Goal: Task Accomplishment & Management: Complete application form

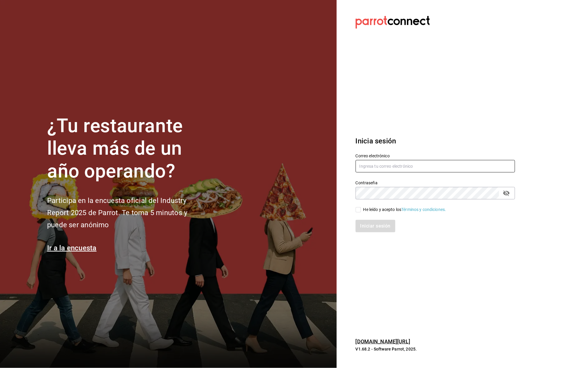
type input "aurea.garces@grupocosteno.com"
click at [358, 211] on input "He leído y acepto los Términos y condiciones." at bounding box center [358, 209] width 5 height 5
checkbox input "true"
click at [375, 225] on button "Iniciar sesión" at bounding box center [376, 226] width 40 height 12
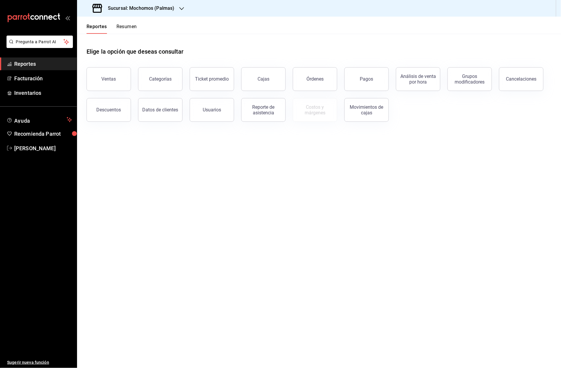
click at [184, 10] on div "Sucursal: Mochomos (Palmas)" at bounding box center [134, 8] width 105 height 17
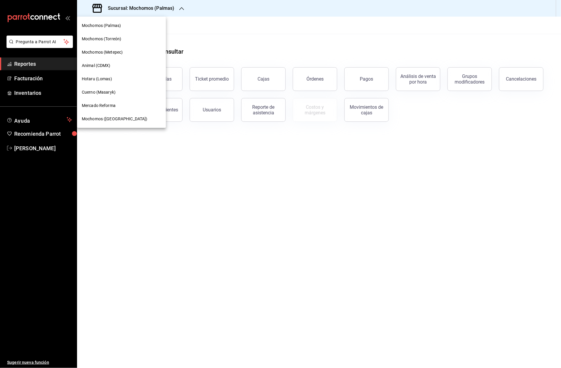
click at [108, 94] on span "Cuerno (Masaryk)" at bounding box center [99, 92] width 34 height 6
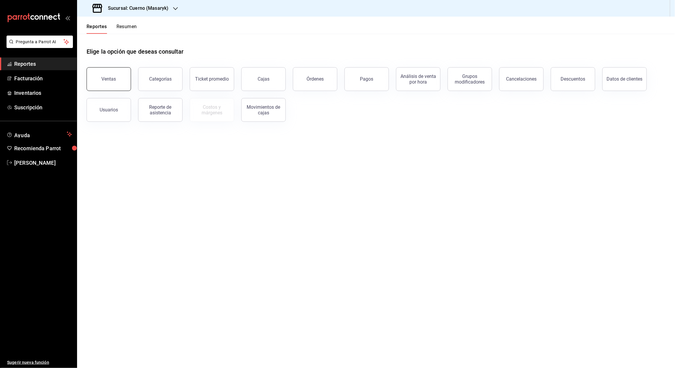
click at [115, 81] on button "Ventas" at bounding box center [109, 79] width 44 height 24
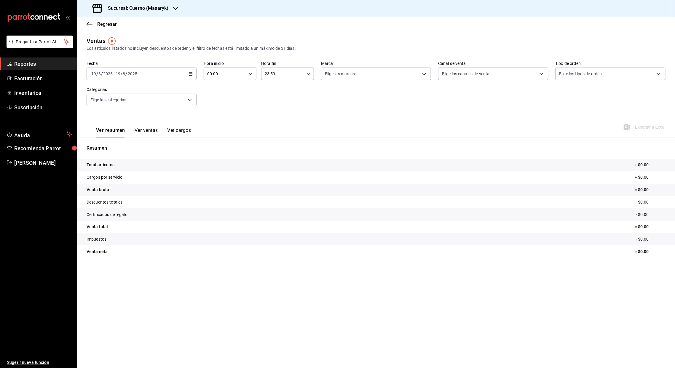
click at [193, 74] on div "[DATE] [DATE] - [DATE] [DATE]" at bounding box center [142, 74] width 110 height 12
click at [111, 141] on li "Rango de fechas" at bounding box center [114, 144] width 55 height 13
click at [197, 111] on abbr "1" at bounding box center [197, 113] width 2 height 4
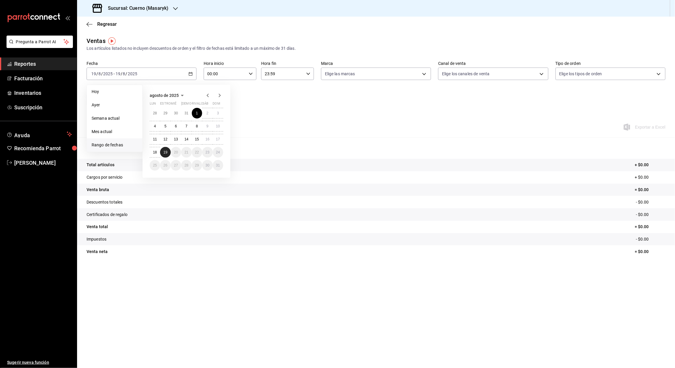
click at [169, 154] on button "19" at bounding box center [165, 152] width 10 height 11
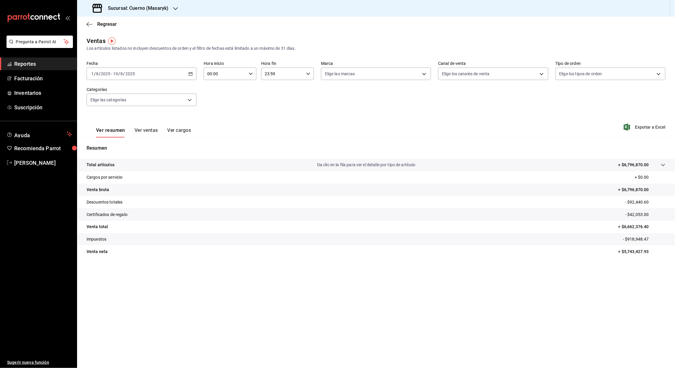
click at [209, 76] on input "00:00" at bounding box center [225, 74] width 43 height 12
click at [219, 103] on span "05" at bounding box center [216, 105] width 17 height 5
type input "05:00"
click at [265, 76] on div at bounding box center [337, 184] width 675 height 368
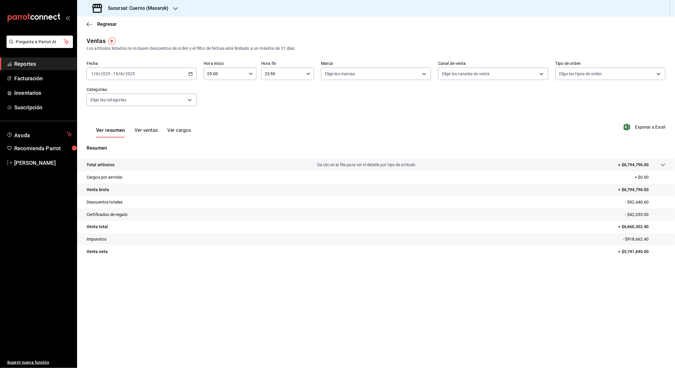
click at [268, 75] on input "23:59" at bounding box center [282, 74] width 43 height 12
click at [275, 94] on span "05" at bounding box center [274, 95] width 17 height 5
click at [273, 75] on div at bounding box center [337, 184] width 675 height 368
click at [273, 75] on input "05:59" at bounding box center [282, 74] width 43 height 12
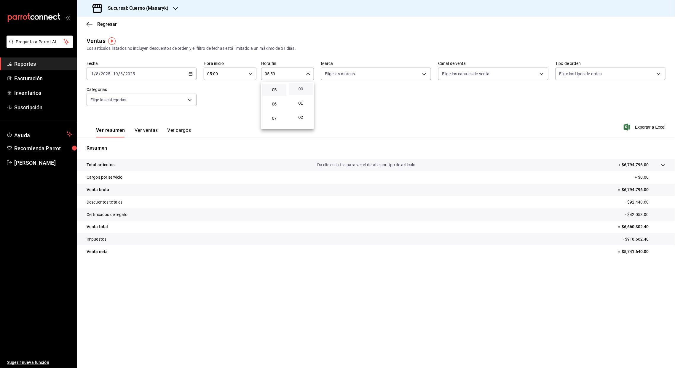
click at [299, 91] on span "00" at bounding box center [300, 89] width 17 height 5
type input "05:00"
click at [299, 91] on span "00" at bounding box center [300, 89] width 17 height 5
click at [363, 115] on div at bounding box center [337, 184] width 675 height 368
click at [561, 126] on font "Exportar a Excel" at bounding box center [650, 127] width 31 height 5
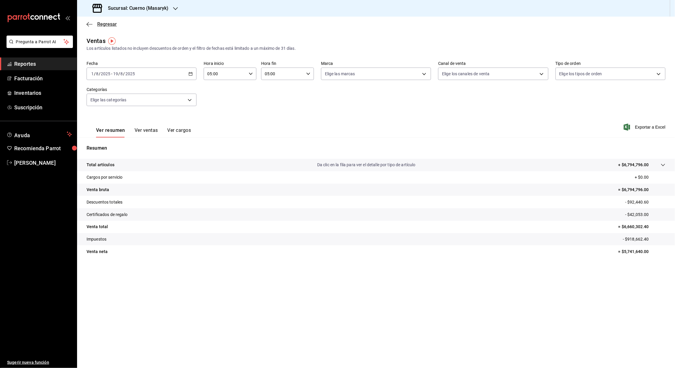
click at [87, 24] on icon "button" at bounding box center [90, 24] width 6 height 5
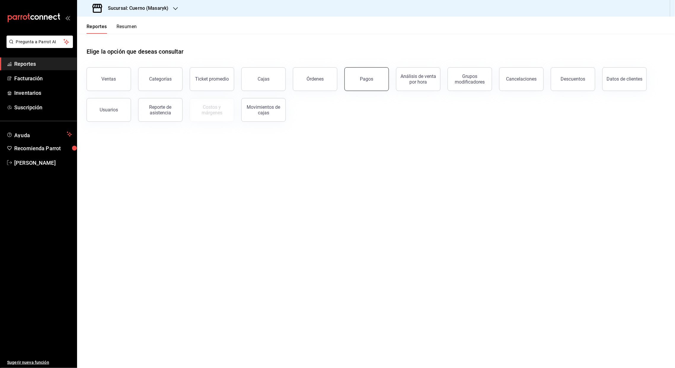
click at [362, 77] on div "Pagos" at bounding box center [366, 79] width 13 height 6
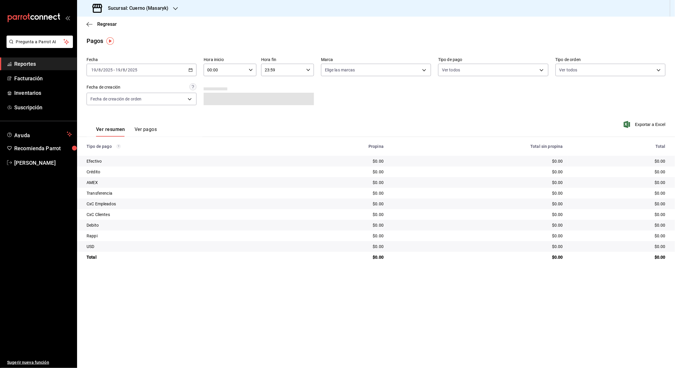
click at [191, 68] on icon "button" at bounding box center [191, 70] width 4 height 4
click at [110, 152] on span "Rango de fechas" at bounding box center [115, 155] width 46 height 6
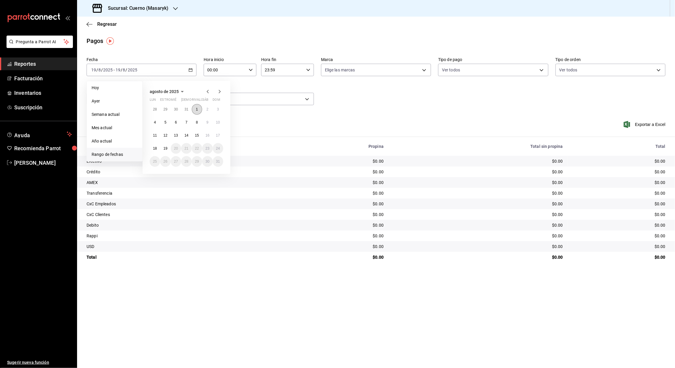
click at [200, 109] on button "1" at bounding box center [197, 109] width 10 height 11
click at [165, 148] on abbr "19" at bounding box center [165, 148] width 4 height 4
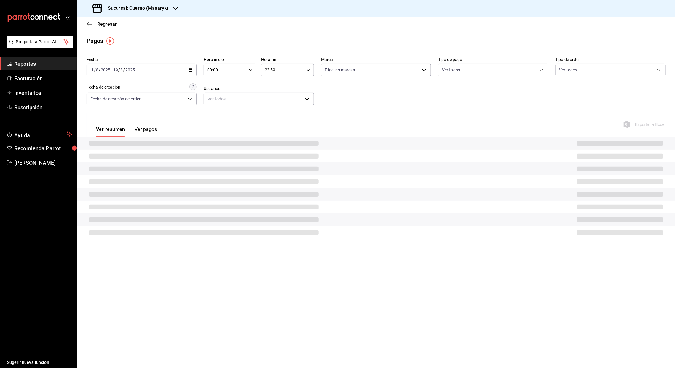
click at [209, 71] on input "00:00" at bounding box center [225, 70] width 43 height 12
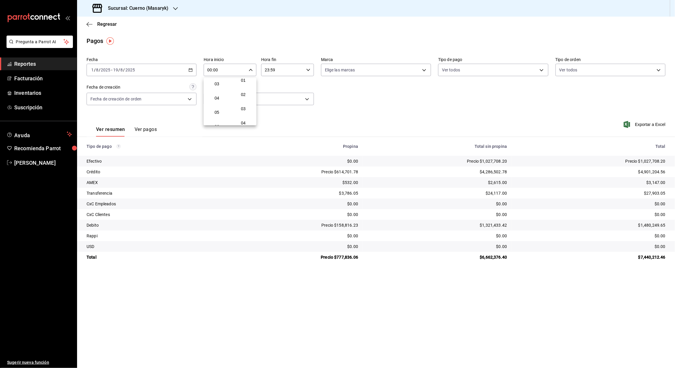
scroll to position [50, 0]
click at [217, 105] on span "05" at bounding box center [216, 106] width 17 height 5
type input "05:00"
drag, startPoint x: 270, startPoint y: 73, endPoint x: 265, endPoint y: 69, distance: 5.5
click at [265, 69] on div at bounding box center [337, 184] width 675 height 368
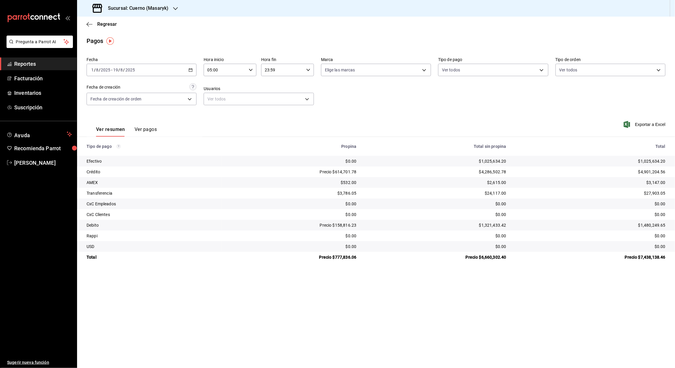
click at [267, 72] on input "23:59" at bounding box center [282, 70] width 43 height 12
click at [275, 108] on span "05" at bounding box center [274, 108] width 17 height 5
click at [273, 70] on div at bounding box center [337, 184] width 675 height 368
click at [273, 70] on input "05:59" at bounding box center [282, 70] width 43 height 12
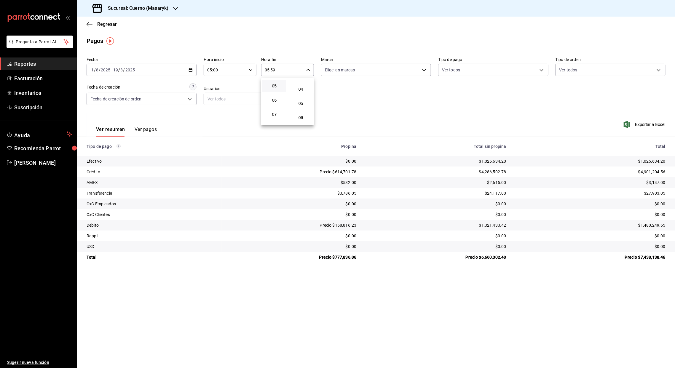
scroll to position [55, 0]
click at [303, 103] on span "05" at bounding box center [300, 101] width 17 height 5
type input "05:05"
click at [561, 127] on div at bounding box center [337, 184] width 675 height 368
click at [561, 124] on font "Exportar a Excel" at bounding box center [650, 124] width 31 height 5
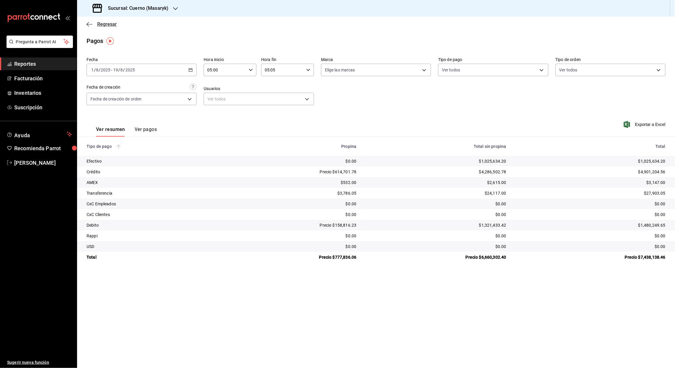
click at [88, 25] on icon "button" at bounding box center [90, 24] width 6 height 5
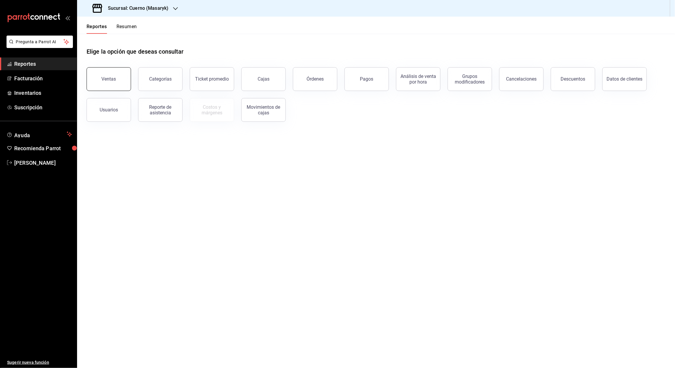
click at [122, 81] on button "Ventas" at bounding box center [109, 79] width 44 height 24
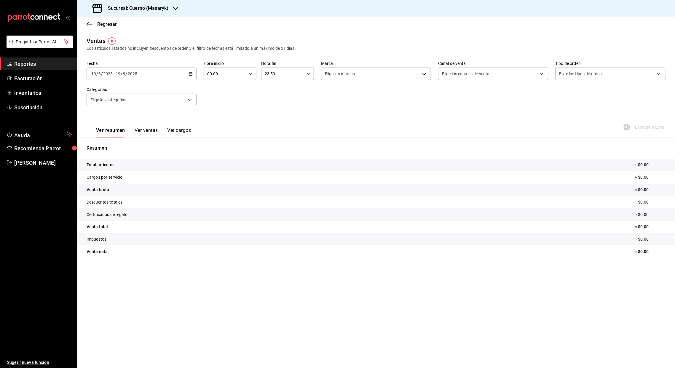
click at [192, 72] on \(Stroke\) "button" at bounding box center [191, 73] width 4 height 3
click at [107, 143] on span "Rango de fechas" at bounding box center [115, 145] width 46 height 6
click at [197, 108] on button "1" at bounding box center [197, 113] width 10 height 11
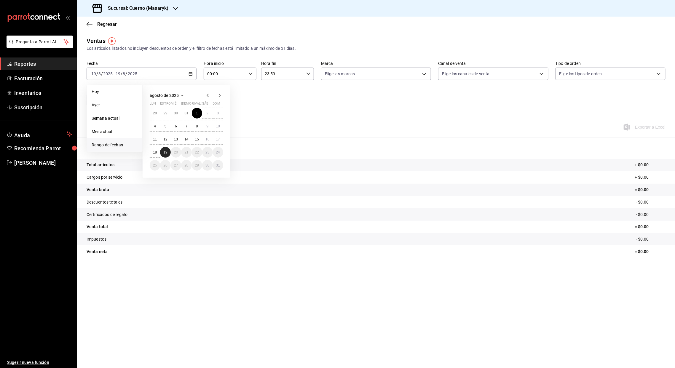
click at [168, 152] on button "19" at bounding box center [165, 152] width 10 height 11
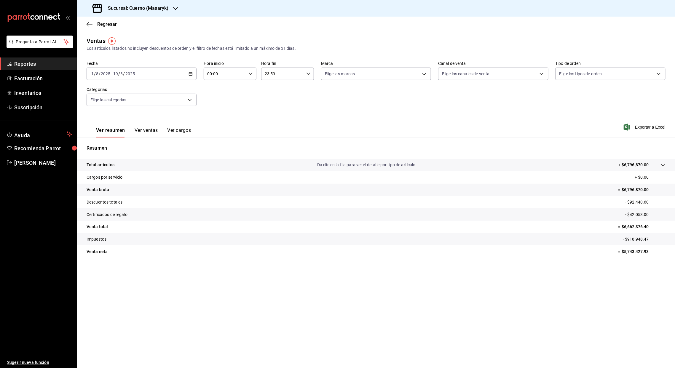
click at [209, 75] on input "00:00" at bounding box center [225, 74] width 43 height 12
click at [220, 113] on button "05" at bounding box center [217, 109] width 24 height 12
type input "05:00"
click at [267, 73] on div at bounding box center [337, 184] width 675 height 368
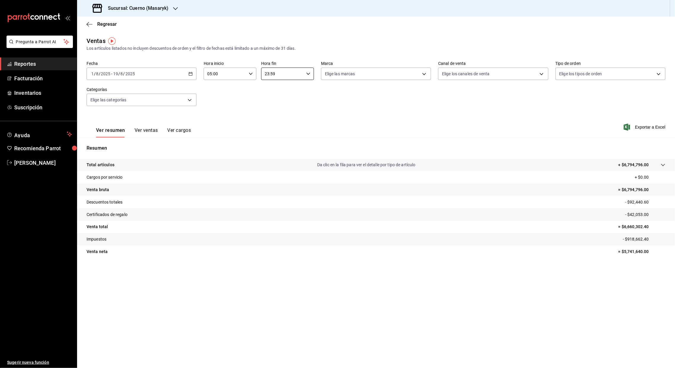
click at [267, 73] on input "23:59" at bounding box center [282, 74] width 43 height 12
click at [275, 103] on button "05" at bounding box center [274, 107] width 24 height 12
click at [273, 72] on div at bounding box center [337, 184] width 675 height 368
click at [273, 72] on input "05:59" at bounding box center [282, 74] width 43 height 12
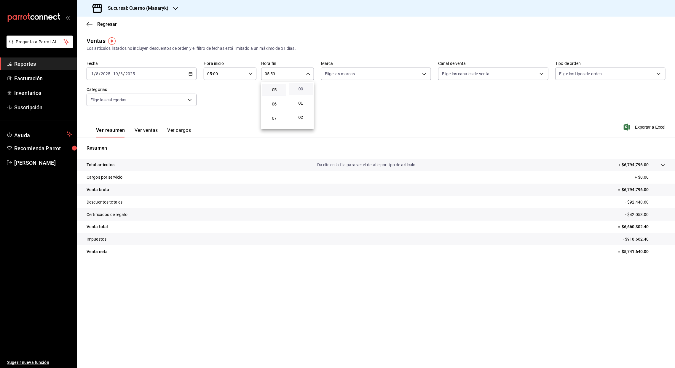
click at [299, 88] on span "00" at bounding box center [300, 89] width 17 height 5
type input "05:00"
click at [176, 7] on div at bounding box center [337, 184] width 675 height 368
click at [176, 9] on icon "button" at bounding box center [175, 8] width 5 height 5
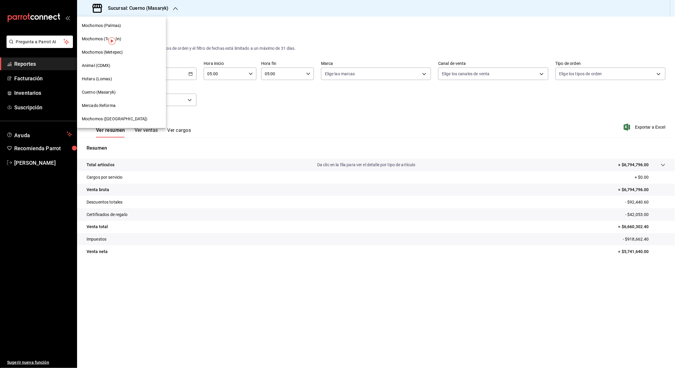
click at [99, 66] on span "Animal (CDMX)" at bounding box center [96, 66] width 29 height 6
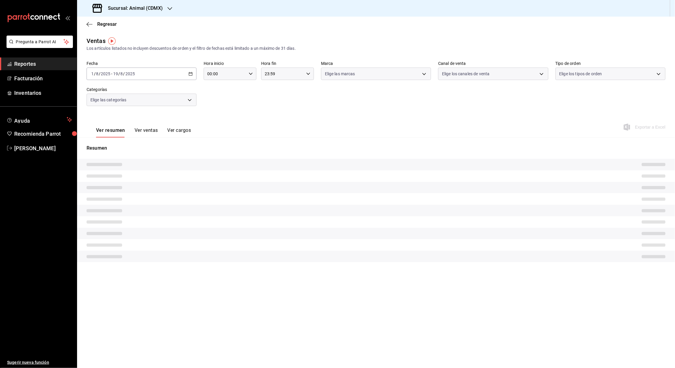
type input "05:00"
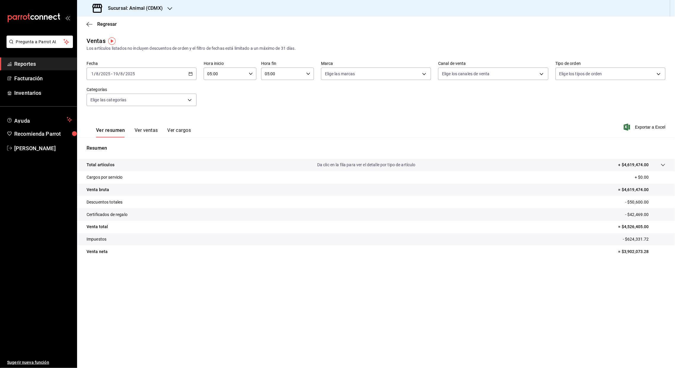
click at [190, 76] on div "[DATE] [DATE] - [DATE] [DATE]" at bounding box center [142, 74] width 110 height 12
click at [111, 141] on li "Rango de fechas" at bounding box center [114, 144] width 55 height 13
click at [198, 115] on button "1" at bounding box center [197, 113] width 10 height 11
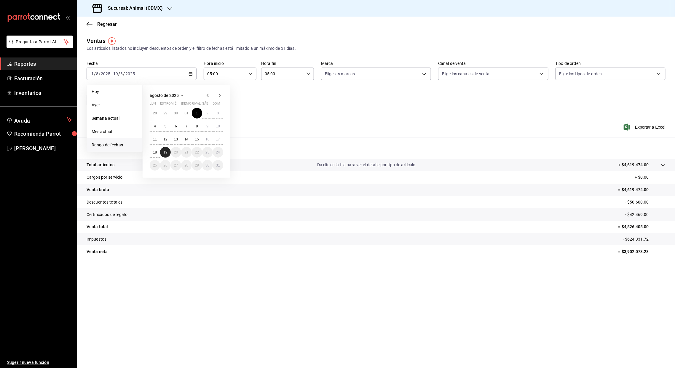
click at [164, 154] on abbr "19" at bounding box center [165, 152] width 4 height 4
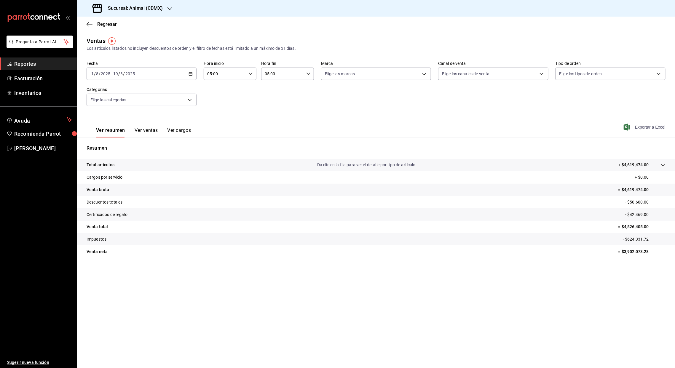
click at [561, 129] on font "Exportar a Excel" at bounding box center [650, 127] width 31 height 5
click at [88, 24] on icon "button" at bounding box center [90, 24] width 6 height 0
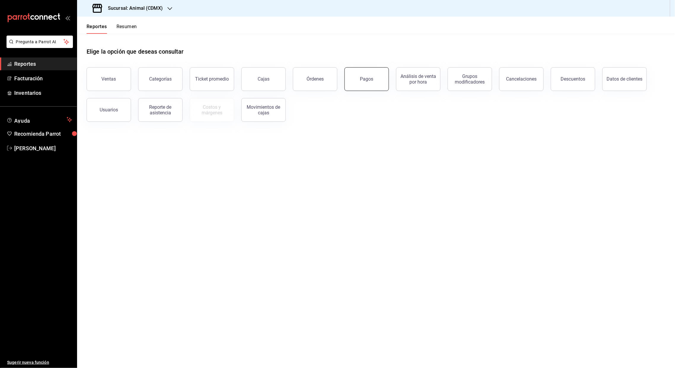
click at [366, 87] on button "Pagos" at bounding box center [367, 79] width 44 height 24
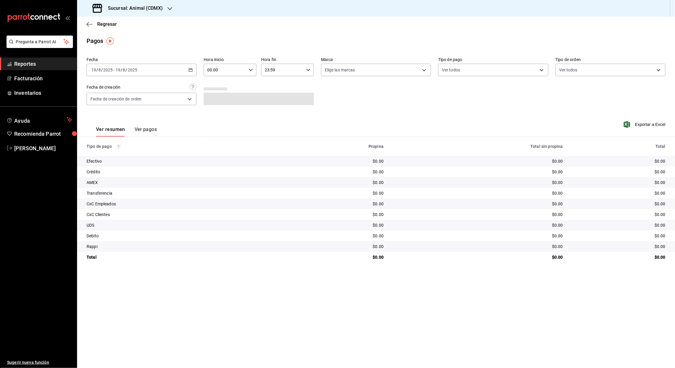
click at [193, 72] on div "[DATE] [DATE] - [DATE] [DATE]" at bounding box center [142, 70] width 110 height 12
click at [120, 155] on span "Rango de fechas" at bounding box center [115, 155] width 46 height 6
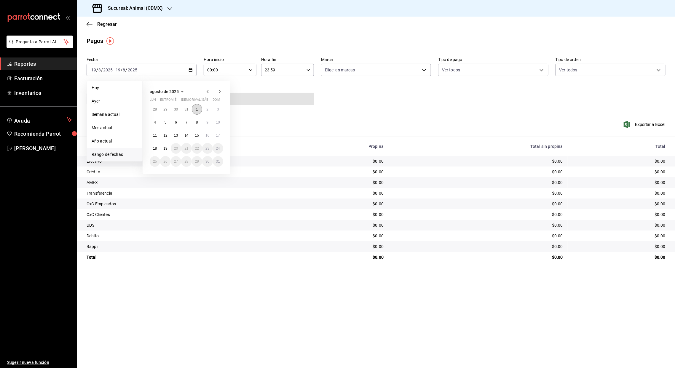
click at [197, 108] on abbr "1" at bounding box center [197, 109] width 2 height 4
click at [166, 149] on abbr "19" at bounding box center [165, 148] width 4 height 4
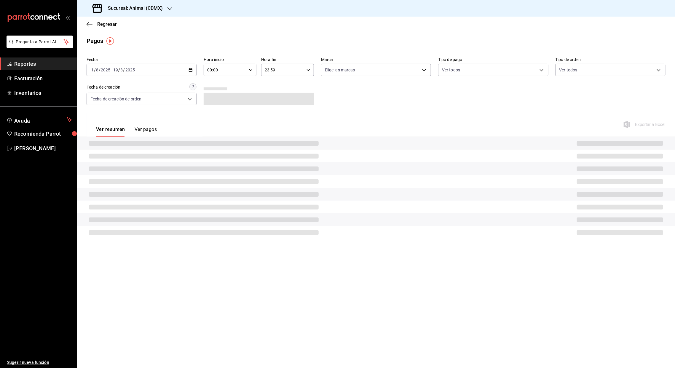
click at [211, 71] on input "00:00" at bounding box center [225, 70] width 43 height 12
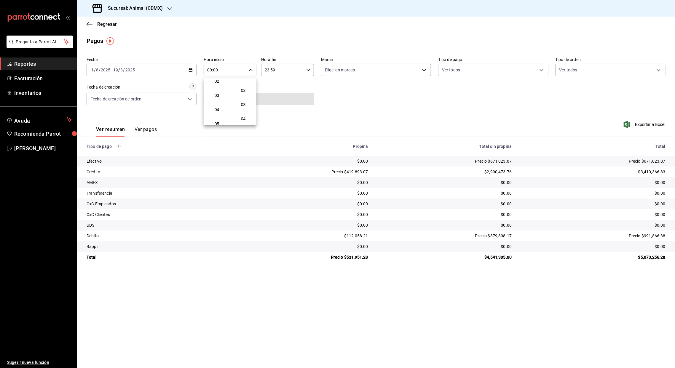
scroll to position [43, 0]
click at [217, 115] on button "05" at bounding box center [217, 114] width 24 height 12
type input "05:00"
click at [266, 71] on div at bounding box center [337, 184] width 675 height 368
click at [266, 71] on input "23:59" at bounding box center [282, 70] width 43 height 12
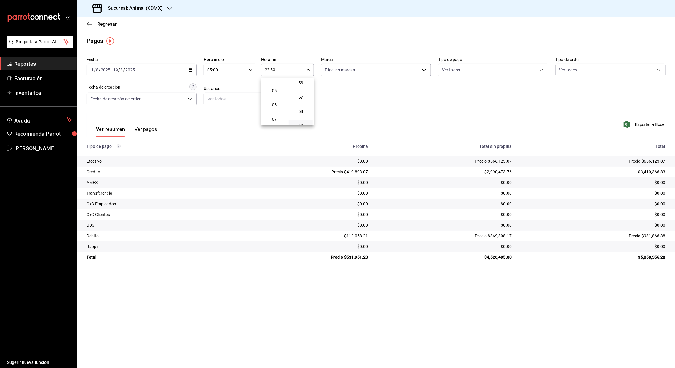
scroll to position [65, 0]
click at [276, 92] on span "05" at bounding box center [274, 91] width 17 height 5
click at [272, 70] on div at bounding box center [337, 184] width 675 height 368
click at [272, 70] on input "05:59" at bounding box center [282, 70] width 43 height 12
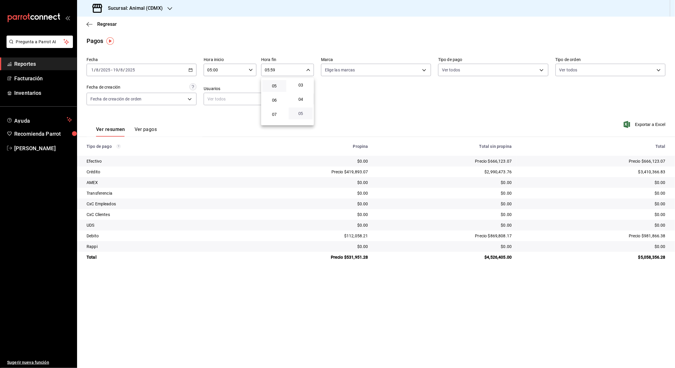
click at [304, 112] on span "05" at bounding box center [300, 113] width 17 height 5
type input "05:05"
click at [330, 108] on div at bounding box center [337, 184] width 675 height 368
click at [561, 125] on font "Exportar a Excel" at bounding box center [650, 124] width 31 height 5
click at [190, 69] on icon "button" at bounding box center [191, 70] width 4 height 4
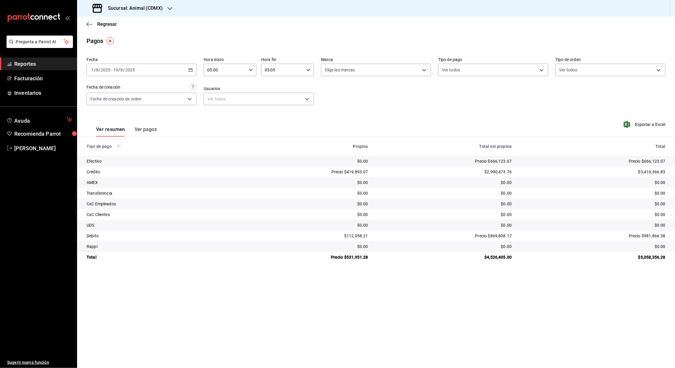
click at [168, 8] on icon "button" at bounding box center [170, 8] width 5 height 5
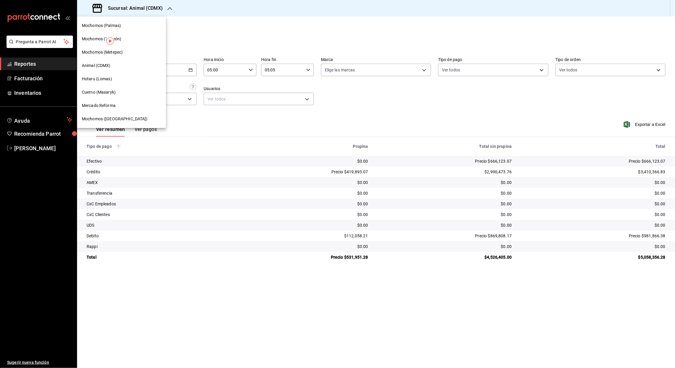
click at [168, 8] on div at bounding box center [337, 184] width 675 height 368
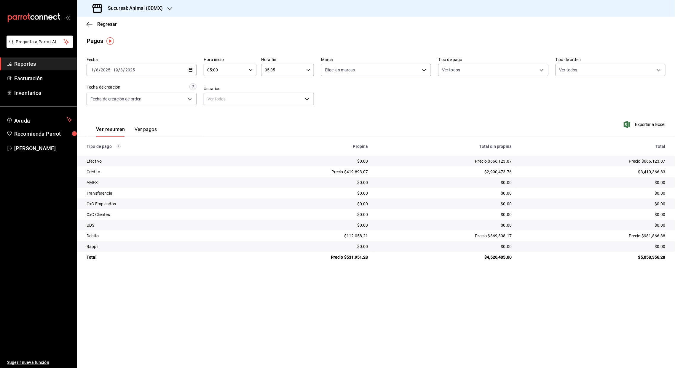
click at [168, 8] on icon "button" at bounding box center [170, 8] width 5 height 5
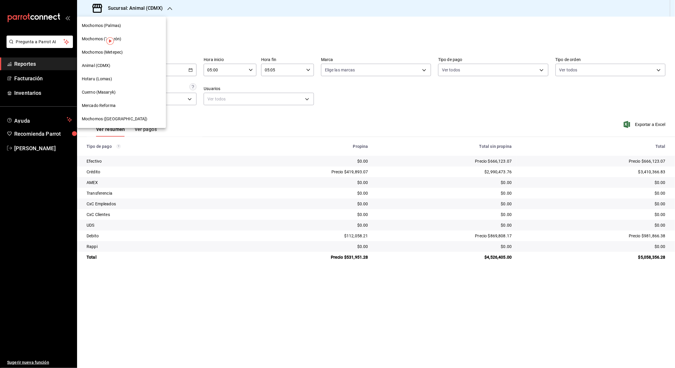
click at [95, 51] on span "Mochomos (Metepec)" at bounding box center [102, 52] width 41 height 6
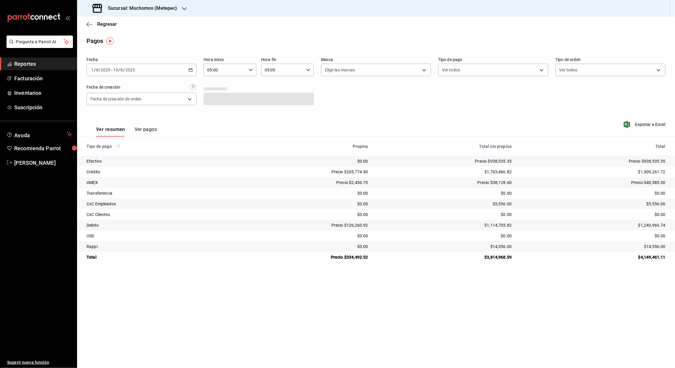
click at [190, 69] on icon "button" at bounding box center [191, 70] width 4 height 4
click at [106, 152] on span "Rango de fechas" at bounding box center [115, 155] width 46 height 6
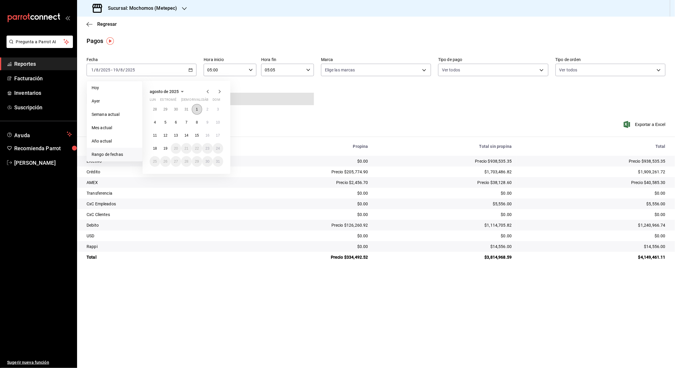
click at [195, 107] on button "1" at bounding box center [197, 109] width 10 height 11
click at [165, 146] on abbr "19" at bounding box center [165, 148] width 4 height 4
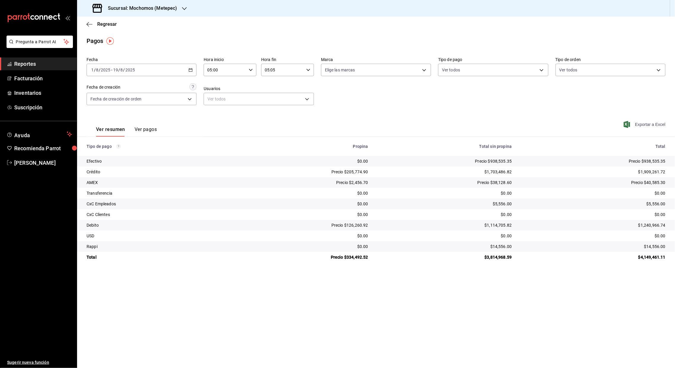
click at [561, 125] on font "Exportar a Excel" at bounding box center [650, 124] width 31 height 5
click at [86, 26] on div "Regresar" at bounding box center [376, 24] width 598 height 15
click at [90, 26] on icon "button" at bounding box center [90, 24] width 6 height 5
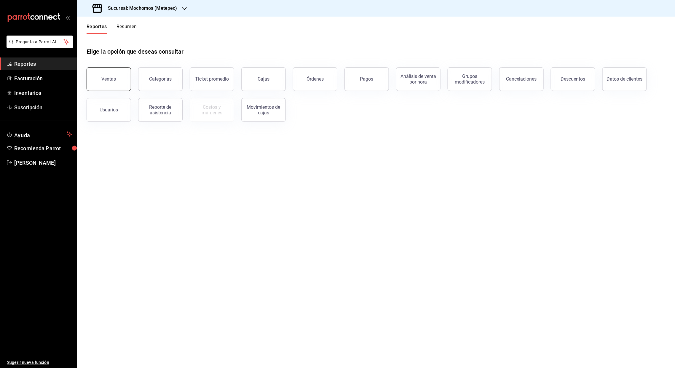
click at [123, 84] on button "Ventas" at bounding box center [109, 79] width 44 height 24
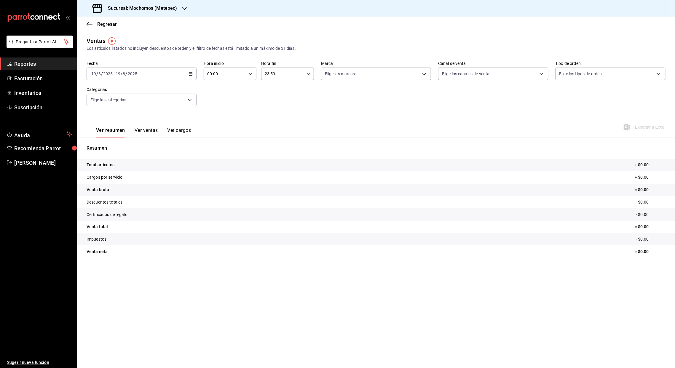
click at [194, 72] on div "[DATE] [DATE] - [DATE] [DATE]" at bounding box center [142, 74] width 110 height 12
click at [112, 141] on li "Rango de fechas" at bounding box center [114, 144] width 55 height 13
click at [198, 111] on abbr "1" at bounding box center [197, 113] width 2 height 4
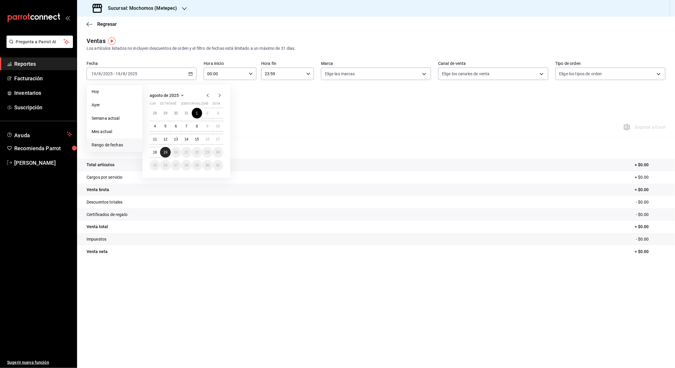
click at [168, 150] on button "19" at bounding box center [165, 152] width 10 height 11
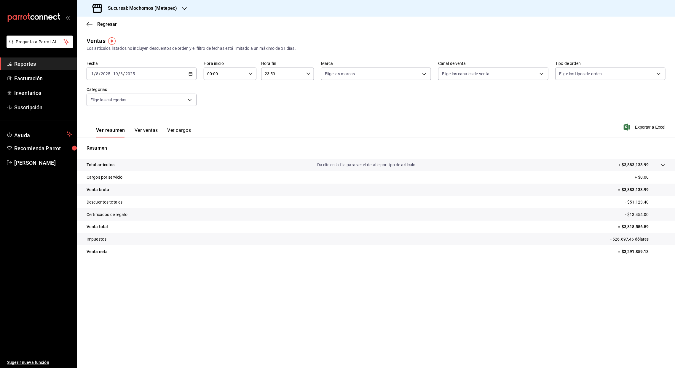
click at [249, 74] on icon "button" at bounding box center [251, 74] width 4 height 4
click at [217, 105] on span "05" at bounding box center [216, 107] width 17 height 5
type input "05:00"
click at [267, 74] on div at bounding box center [337, 184] width 675 height 368
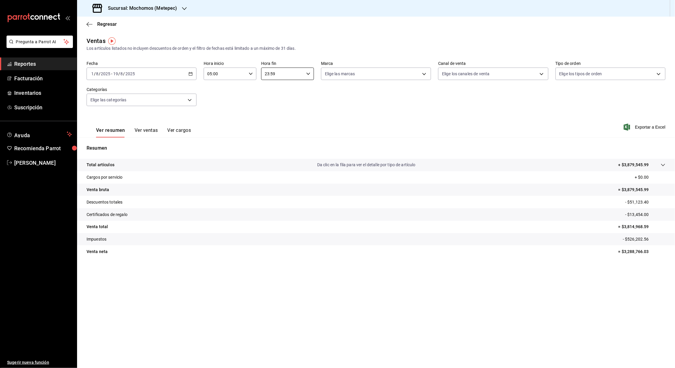
click at [267, 74] on input "23:59" at bounding box center [282, 74] width 43 height 12
click at [276, 96] on button "05" at bounding box center [274, 100] width 24 height 12
click at [273, 74] on div at bounding box center [337, 184] width 675 height 368
click at [273, 74] on input "05:59" at bounding box center [282, 74] width 43 height 12
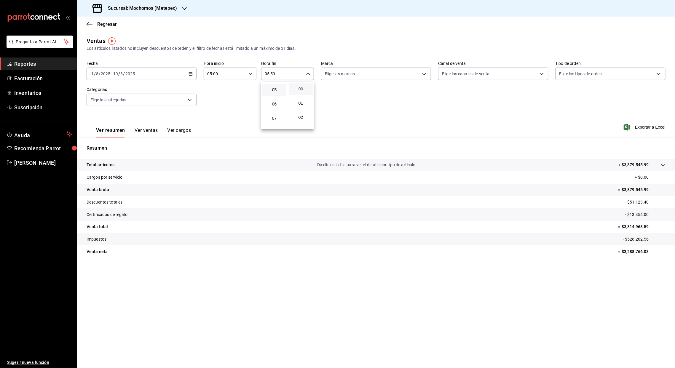
click at [299, 87] on span "00" at bounding box center [300, 89] width 17 height 5
type input "05:00"
click at [561, 127] on div at bounding box center [337, 184] width 675 height 368
click at [561, 127] on font "Exportar a Excel" at bounding box center [650, 127] width 31 height 5
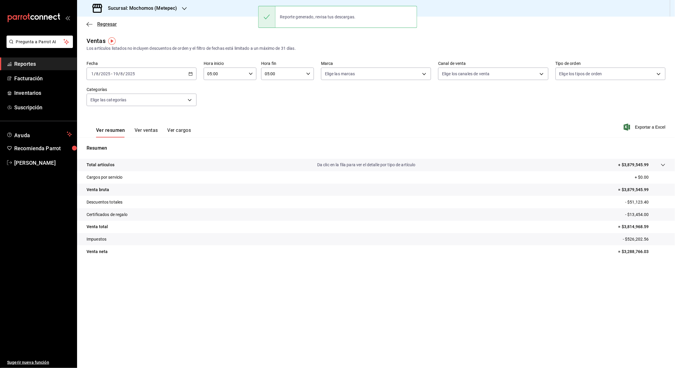
click at [87, 24] on icon "button" at bounding box center [88, 24] width 2 height 4
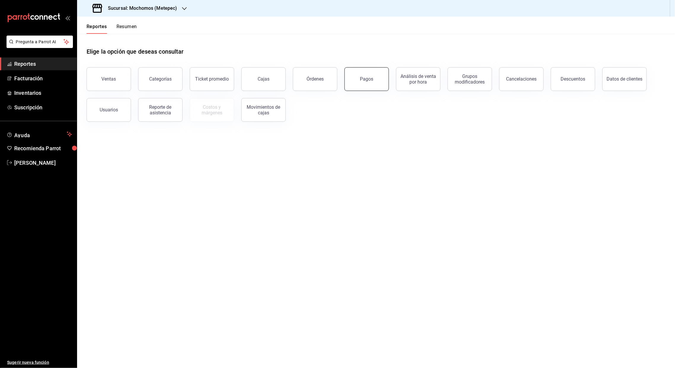
click at [372, 88] on button "Pagos" at bounding box center [367, 79] width 44 height 24
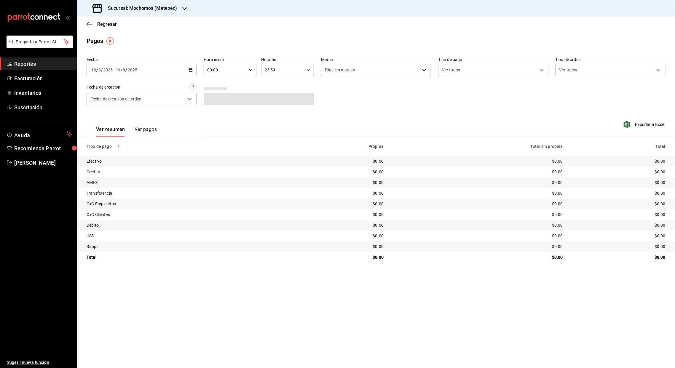
click at [189, 71] on icon "button" at bounding box center [191, 70] width 4 height 4
click at [111, 157] on span "Rango de fechas" at bounding box center [115, 155] width 46 height 6
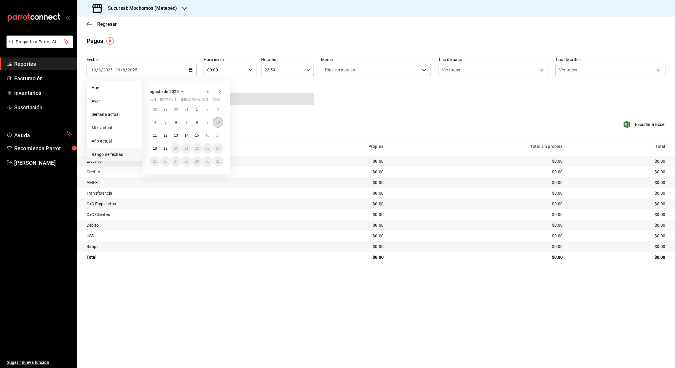
click at [218, 122] on abbr "10" at bounding box center [218, 122] width 4 height 4
click at [156, 135] on abbr "11" at bounding box center [155, 135] width 4 height 4
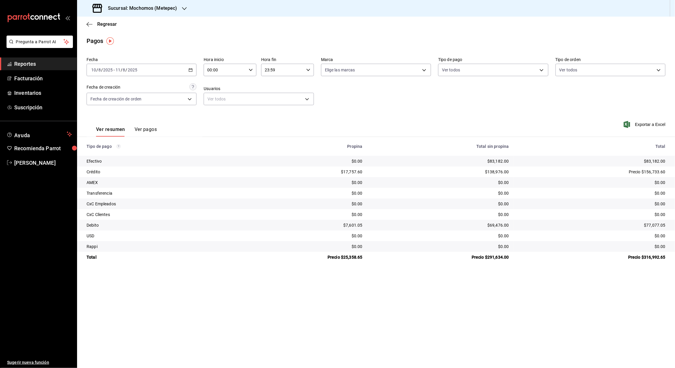
click at [208, 71] on input "00:00" at bounding box center [225, 70] width 43 height 12
click at [220, 101] on button "05" at bounding box center [217, 98] width 24 height 12
type input "05:00"
click at [268, 73] on div at bounding box center [337, 184] width 675 height 368
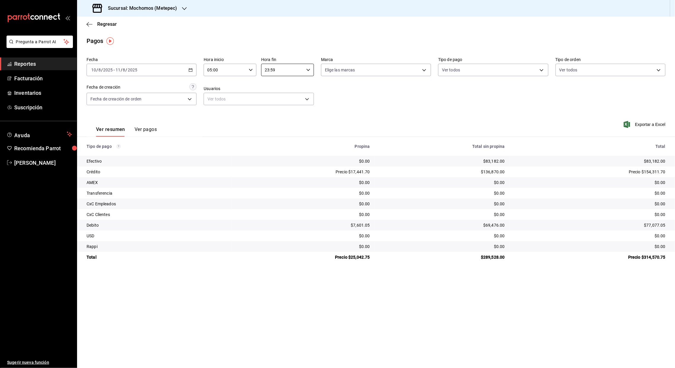
click at [266, 70] on input "23:59" at bounding box center [282, 70] width 43 height 12
click at [275, 108] on button "05" at bounding box center [274, 112] width 24 height 12
click at [273, 68] on div at bounding box center [337, 184] width 675 height 368
click at [273, 68] on input "05:59" at bounding box center [282, 70] width 43 height 12
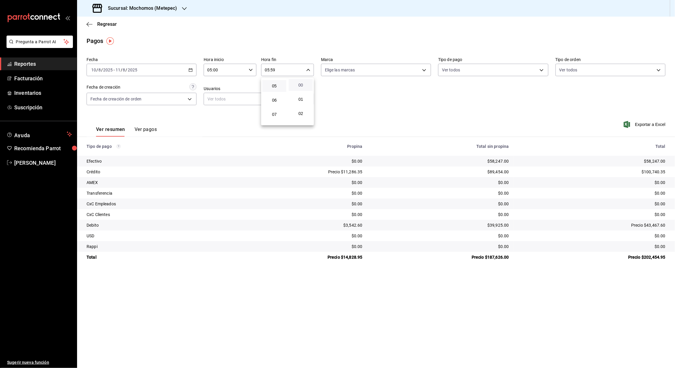
click at [298, 87] on span "00" at bounding box center [300, 85] width 17 height 5
type input "05:00"
click at [501, 202] on div at bounding box center [337, 184] width 675 height 368
click at [182, 7] on icon "button" at bounding box center [184, 8] width 5 height 5
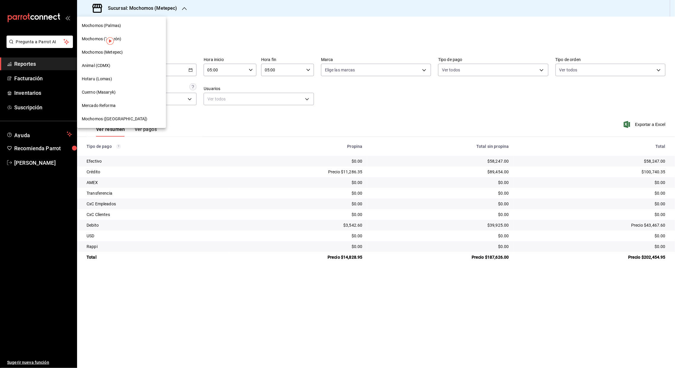
click at [111, 26] on span "Mochomos (Palmas)" at bounding box center [101, 26] width 39 height 6
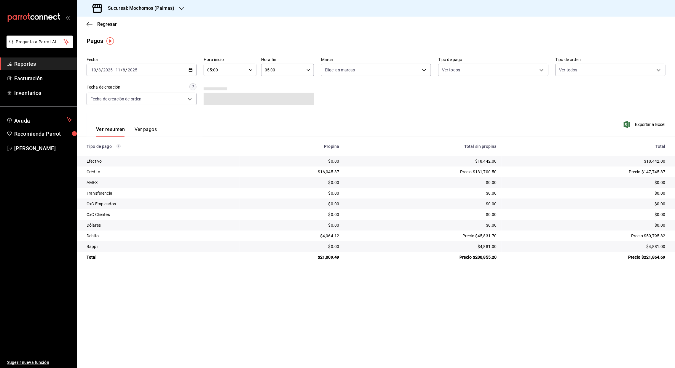
click at [191, 71] on icon "button" at bounding box center [191, 70] width 4 height 4
click at [89, 24] on icon "button" at bounding box center [90, 24] width 6 height 5
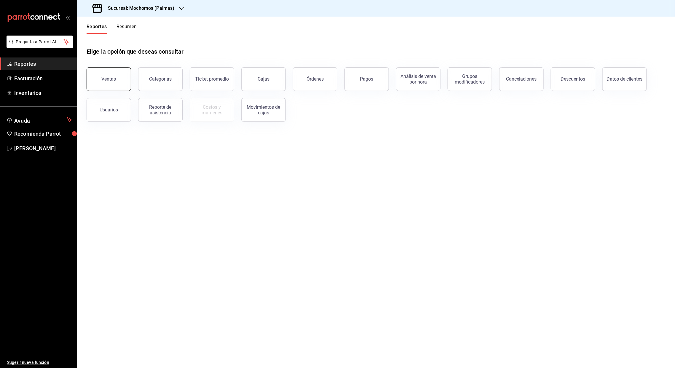
click at [104, 76] on div "Ventas" at bounding box center [109, 79] width 15 height 6
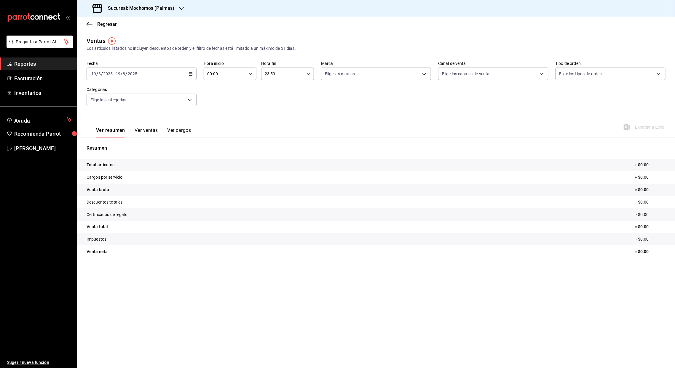
click at [190, 73] on icon "button" at bounding box center [191, 74] width 4 height 4
click at [115, 147] on span "Rango de fechas" at bounding box center [115, 145] width 46 height 6
click at [195, 112] on button "1" at bounding box center [197, 113] width 10 height 11
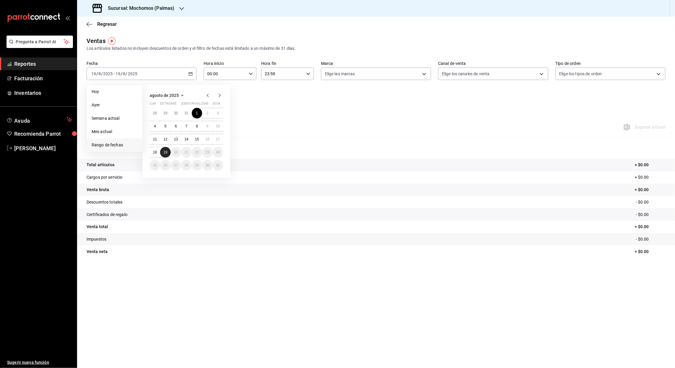
click at [166, 152] on abbr "19" at bounding box center [165, 152] width 4 height 4
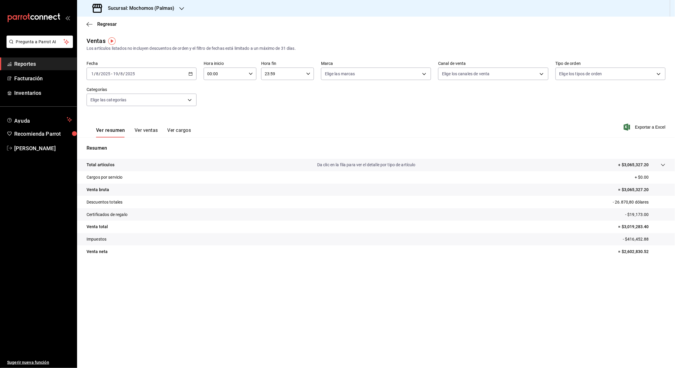
click at [210, 74] on input "00:00" at bounding box center [225, 74] width 43 height 12
click at [217, 103] on span "05" at bounding box center [216, 103] width 17 height 5
type input "05:00"
click at [267, 73] on div at bounding box center [337, 184] width 675 height 368
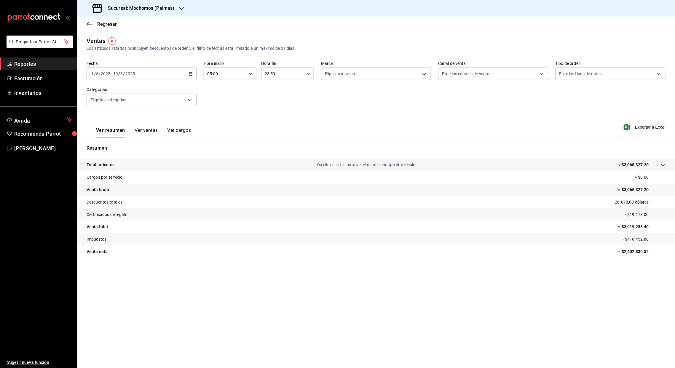
drag, startPoint x: 267, startPoint y: 73, endPoint x: 266, endPoint y: 76, distance: 3.6
click at [266, 76] on input "23:59" at bounding box center [282, 74] width 43 height 12
click at [266, 76] on div at bounding box center [337, 184] width 675 height 368
click at [267, 72] on input "23:59" at bounding box center [282, 74] width 43 height 12
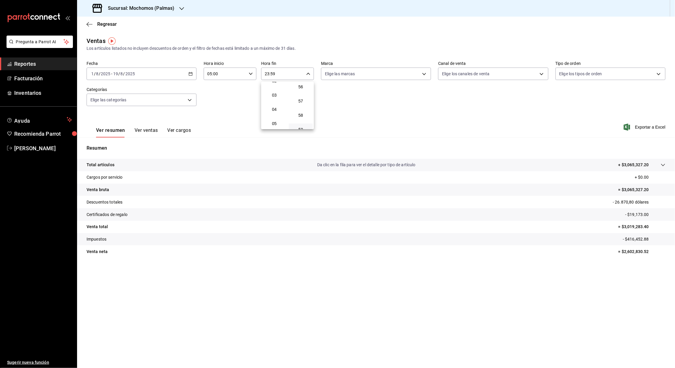
scroll to position [44, 0]
click at [275, 117] on span "05" at bounding box center [274, 115] width 17 height 5
click at [273, 75] on div at bounding box center [337, 184] width 675 height 368
click at [273, 75] on input "05:59" at bounding box center [282, 74] width 43 height 12
click at [302, 90] on span "00" at bounding box center [300, 89] width 17 height 5
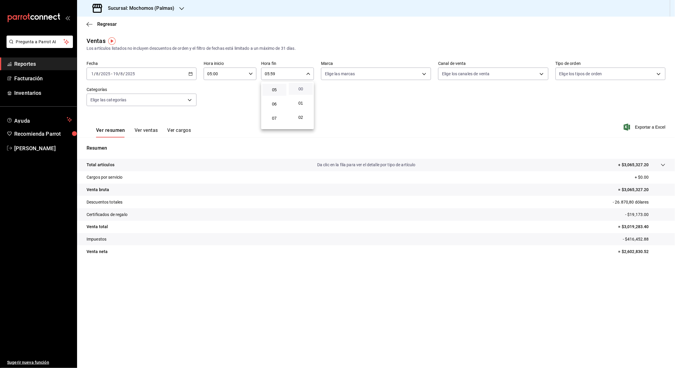
type input "05:00"
click at [561, 128] on div at bounding box center [337, 184] width 675 height 368
click at [561, 126] on font "Exportar a Excel" at bounding box center [650, 127] width 31 height 5
click at [86, 23] on div "Regresar" at bounding box center [376, 24] width 598 height 15
click at [87, 25] on icon "button" at bounding box center [88, 24] width 2 height 4
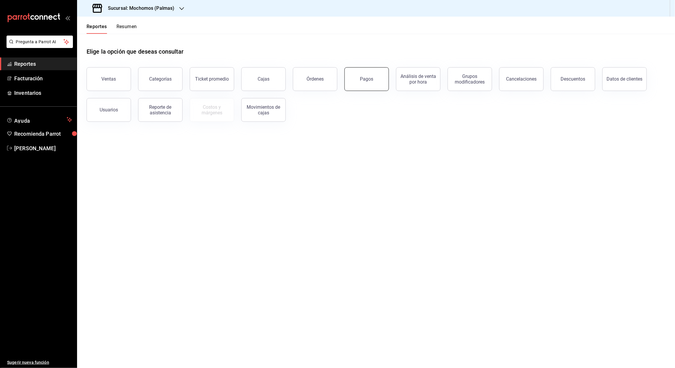
click at [361, 84] on button "Pagos" at bounding box center [367, 79] width 44 height 24
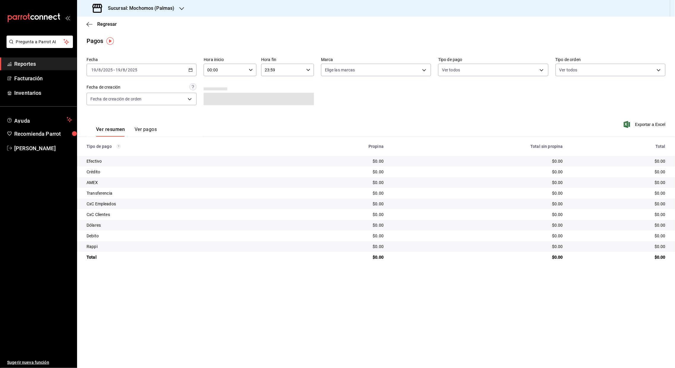
click at [192, 69] on icon "button" at bounding box center [191, 70] width 4 height 4
click at [114, 154] on span "Rango de fechas" at bounding box center [115, 155] width 46 height 6
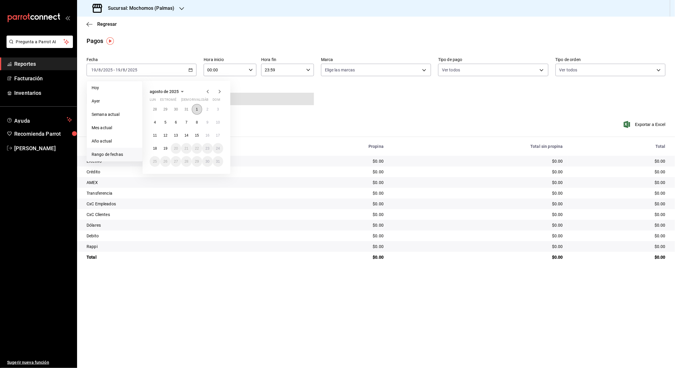
click at [196, 111] on abbr "1" at bounding box center [197, 109] width 2 height 4
click at [166, 149] on abbr "19" at bounding box center [165, 148] width 4 height 4
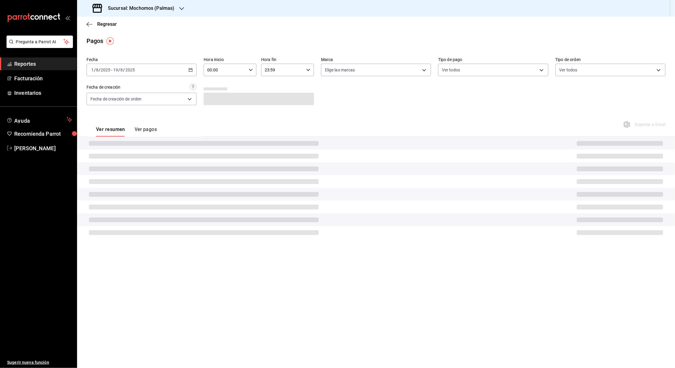
click at [211, 70] on input "00:00" at bounding box center [225, 70] width 43 height 12
click at [217, 111] on span "05" at bounding box center [216, 110] width 17 height 5
type input "05:00"
click at [268, 70] on div at bounding box center [337, 184] width 675 height 368
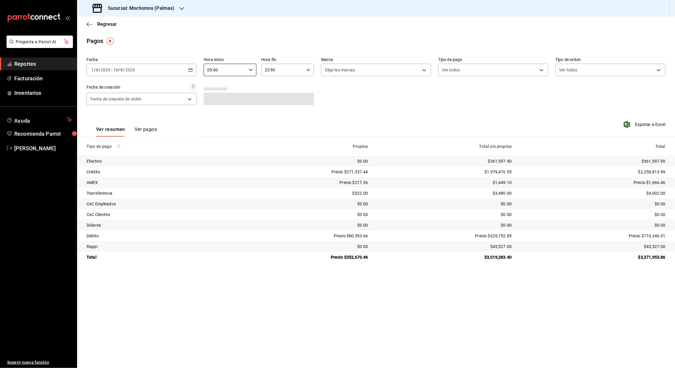
click at [268, 70] on input "23:59" at bounding box center [282, 70] width 43 height 12
click at [277, 109] on span "05" at bounding box center [274, 109] width 17 height 5
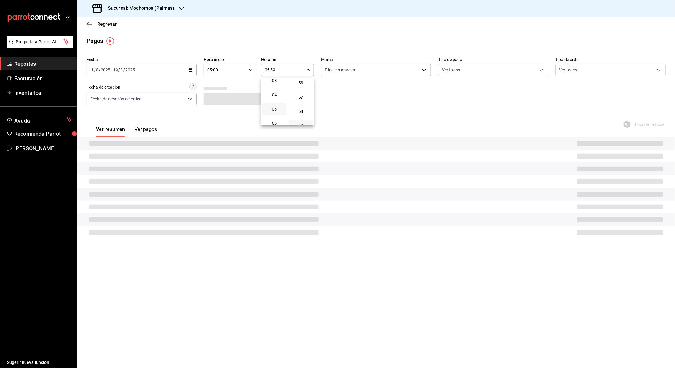
click at [272, 69] on div at bounding box center [337, 184] width 675 height 368
click at [272, 69] on input "05:59" at bounding box center [282, 70] width 43 height 12
click at [299, 83] on span "00" at bounding box center [300, 85] width 17 height 5
type input "05:00"
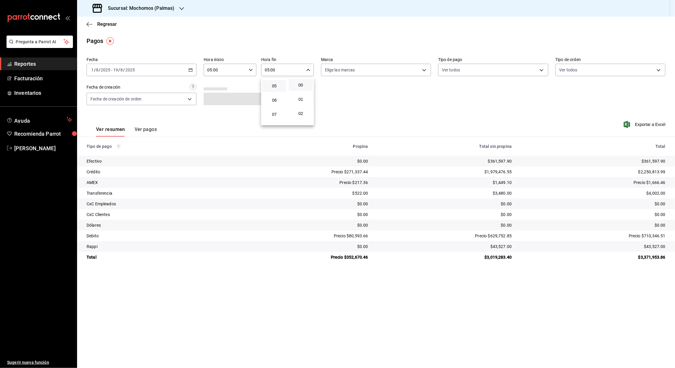
click at [561, 126] on div at bounding box center [337, 184] width 675 height 368
click at [561, 126] on font "Exportar a Excel" at bounding box center [650, 124] width 31 height 5
click at [561, 123] on font "Exportar a Excel" at bounding box center [650, 124] width 31 height 5
click at [193, 71] on div "[DATE] [DATE] - [DATE] [DATE]" at bounding box center [142, 70] width 110 height 12
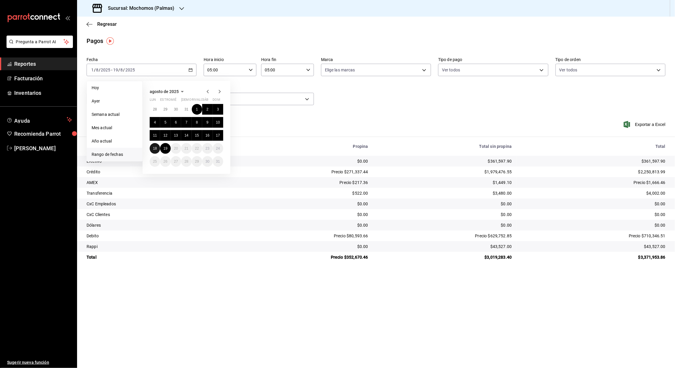
click at [155, 149] on abbr "18" at bounding box center [155, 148] width 4 height 4
click at [163, 151] on button "19" at bounding box center [165, 148] width 10 height 11
type input "00:00"
type input "23:59"
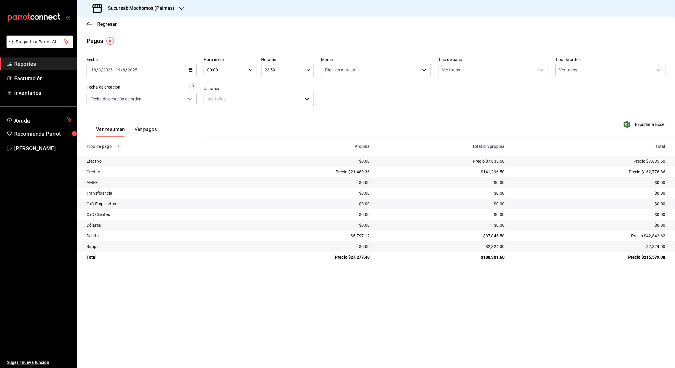
click at [208, 69] on input "00:00" at bounding box center [225, 70] width 43 height 12
click at [363, 13] on div at bounding box center [337, 184] width 675 height 368
click at [191, 71] on icon "button" at bounding box center [191, 70] width 4 height 4
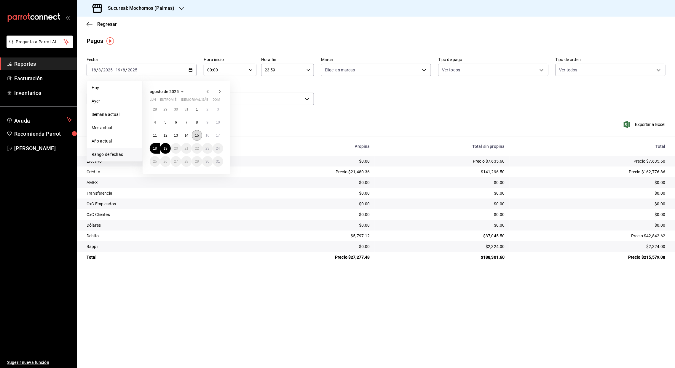
click at [197, 135] on abbr "15" at bounding box center [197, 135] width 4 height 4
click at [204, 138] on button "16" at bounding box center [207, 135] width 10 height 11
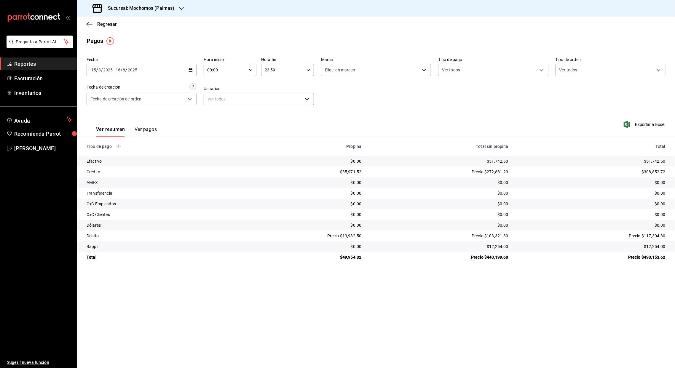
click at [209, 70] on input "00:00" at bounding box center [225, 70] width 43 height 12
click at [216, 94] on span "05" at bounding box center [216, 94] width 17 height 5
type input "05:00"
click at [266, 69] on div at bounding box center [337, 184] width 675 height 368
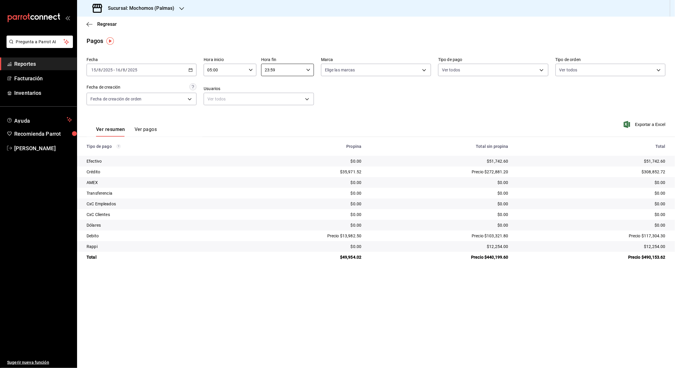
click at [266, 69] on input "23:59" at bounding box center [282, 70] width 43 height 12
click at [276, 120] on button "05" at bounding box center [274, 125] width 24 height 12
click at [273, 70] on div at bounding box center [337, 184] width 675 height 368
click at [273, 70] on input "05:59" at bounding box center [282, 70] width 43 height 12
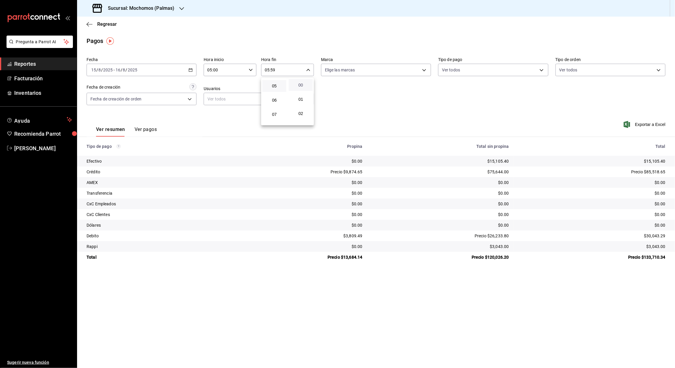
click at [300, 85] on span "00" at bounding box center [300, 85] width 17 height 5
type input "05:00"
click at [192, 69] on div at bounding box center [337, 184] width 675 height 368
click at [191, 71] on icon "button" at bounding box center [191, 70] width 4 height 4
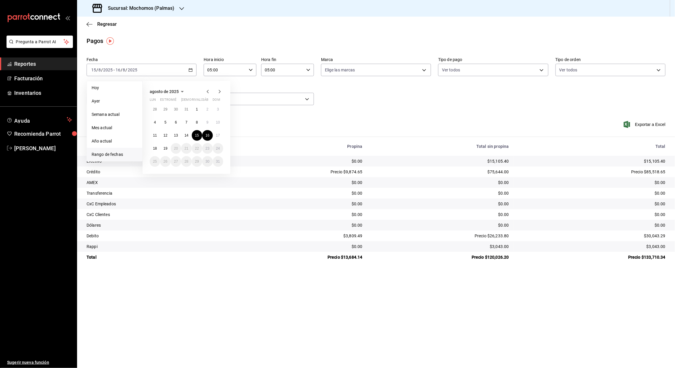
click at [115, 155] on span "Rango de fechas" at bounding box center [115, 155] width 46 height 6
click at [198, 108] on abbr "1" at bounding box center [197, 109] width 2 height 4
click at [167, 148] on abbr "19" at bounding box center [165, 148] width 4 height 4
type input "00:00"
type input "23:59"
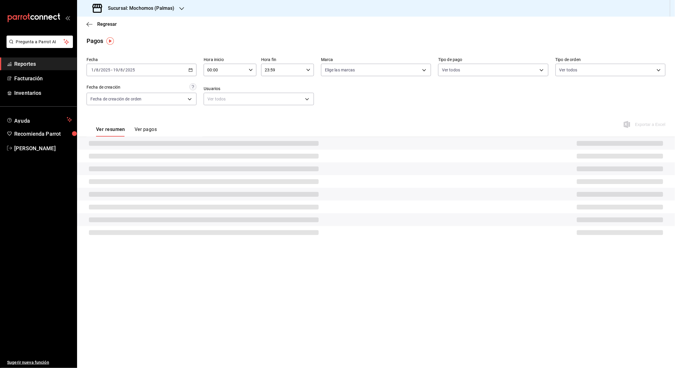
click at [211, 71] on input "00:00" at bounding box center [225, 70] width 43 height 12
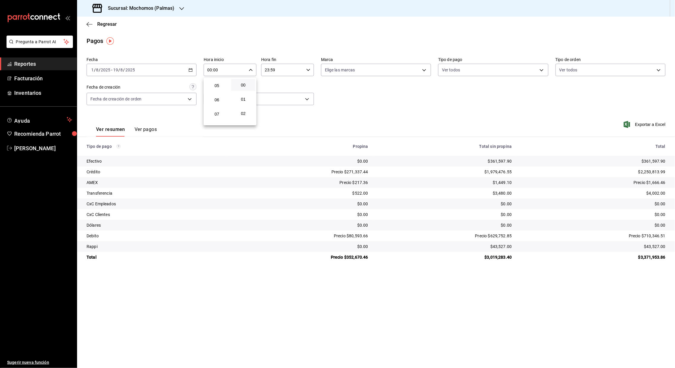
scroll to position [73, 0]
click at [217, 84] on span "05" at bounding box center [216, 83] width 17 height 5
type input "05:00"
click at [267, 71] on div at bounding box center [337, 184] width 675 height 368
click at [267, 71] on input "23:59" at bounding box center [282, 70] width 43 height 12
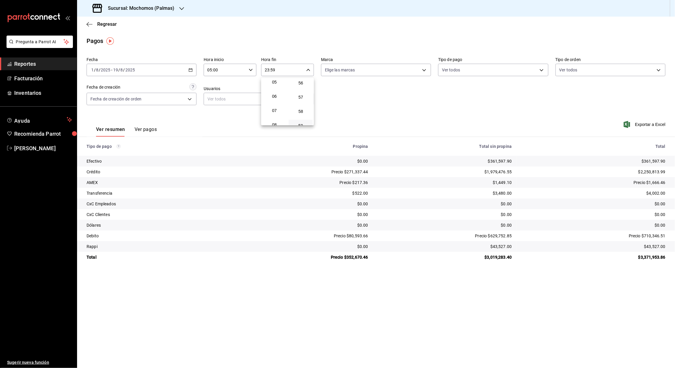
scroll to position [67, 0]
click at [274, 88] on span "05" at bounding box center [274, 89] width 17 height 5
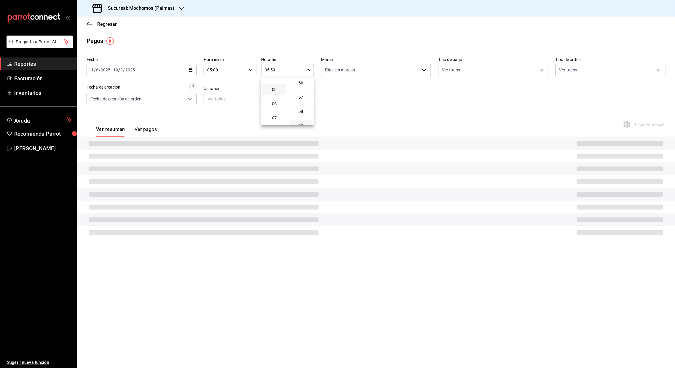
click at [273, 70] on div at bounding box center [337, 184] width 675 height 368
click at [273, 70] on input "05:59" at bounding box center [282, 70] width 43 height 12
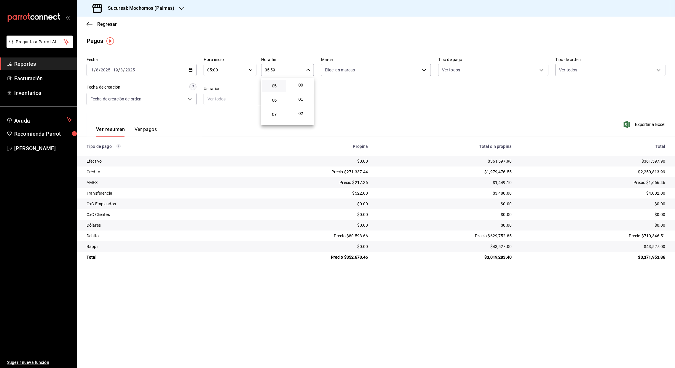
click at [300, 87] on span "00" at bounding box center [300, 85] width 17 height 5
type input "05:00"
click at [184, 7] on div at bounding box center [337, 184] width 675 height 368
click at [181, 7] on icon "button" at bounding box center [181, 8] width 5 height 5
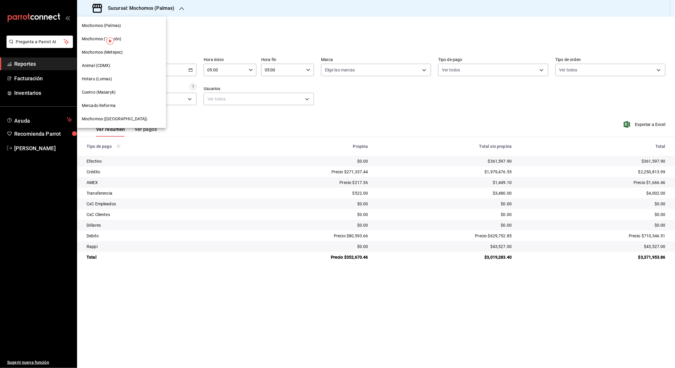
click at [109, 50] on span "Mochomos (Metepec)" at bounding box center [102, 52] width 41 height 6
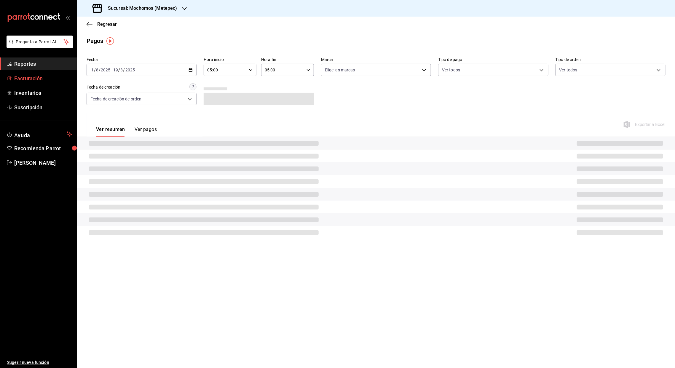
click at [40, 78] on font "Facturación" at bounding box center [28, 78] width 28 height 6
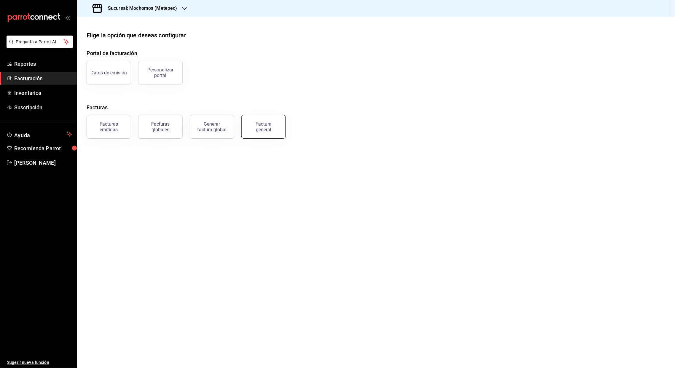
click at [264, 127] on div "Factura general" at bounding box center [264, 126] width 30 height 11
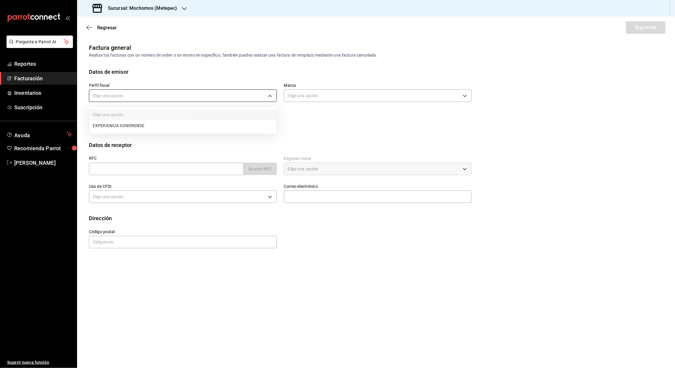
click at [270, 98] on body "Pregunta a Parrot AI Reportes Facturación Inventarios Suscripción Ayuda Recomie…" at bounding box center [337, 184] width 675 height 368
click at [154, 123] on li "EXPERIENCIA SONORENSE" at bounding box center [182, 125] width 187 height 11
type input "e9dba887-93fe-4888-a483-cc12d0615785"
type input "2365f74e-aa6b-4392-bdf2-72765591bddf"
click at [124, 165] on input "text" at bounding box center [166, 169] width 155 height 12
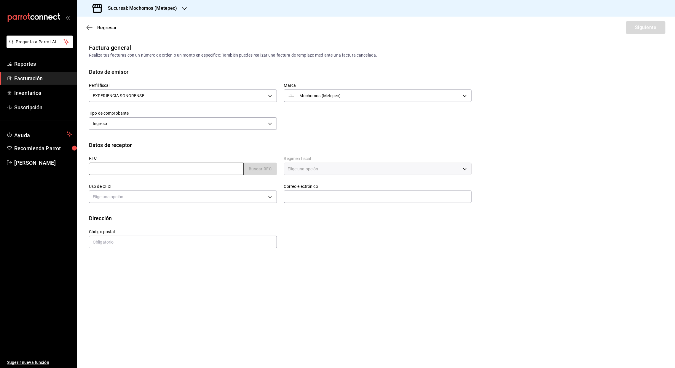
paste input "AGN2405224U9"
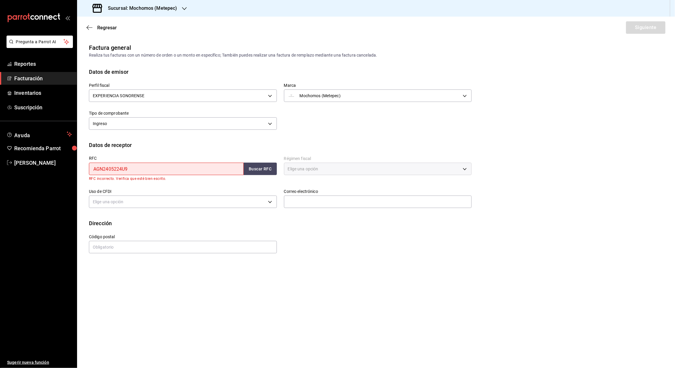
click at [95, 170] on input "AGN2405224U9" at bounding box center [166, 169] width 155 height 12
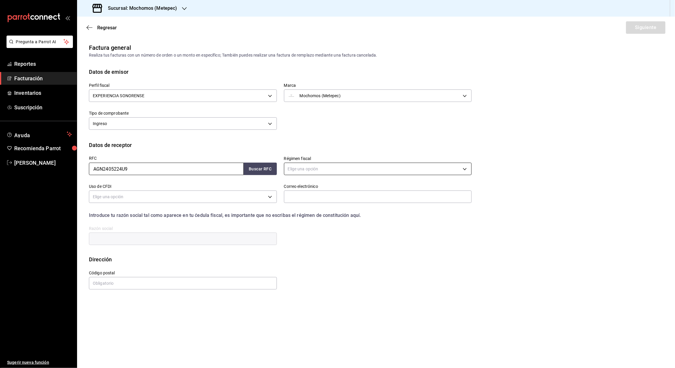
type input "AGN2405224U9"
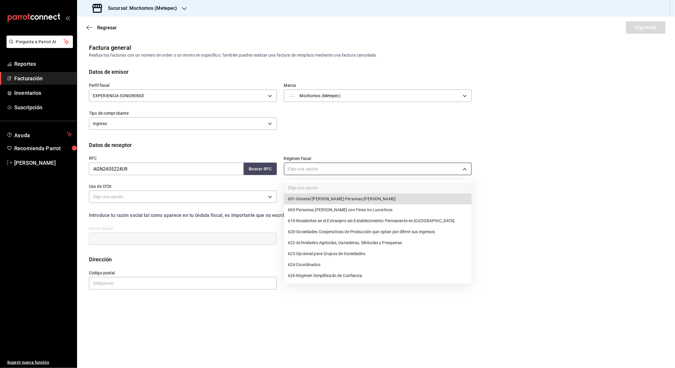
click at [319, 170] on body "Pregunta a Parrot AI Reportes Facturación Inventarios Suscripción Ayuda Recomie…" at bounding box center [337, 184] width 675 height 368
click at [321, 197] on span "601 - General [PERSON_NAME] Personas [PERSON_NAME]" at bounding box center [342, 199] width 108 height 6
type input "601"
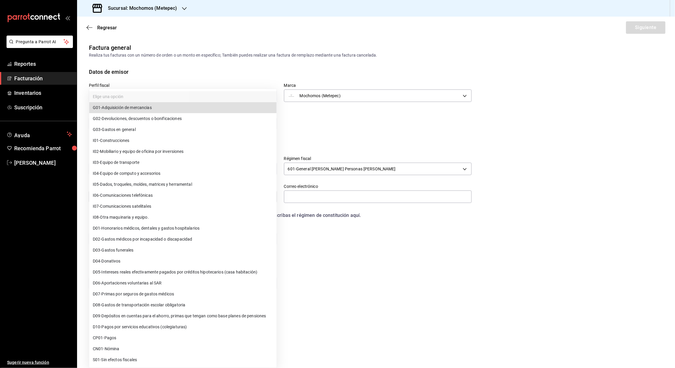
click at [154, 197] on body "Pregunta a Parrot AI Reportes Facturación Inventarios Suscripción Ayuda Recomie…" at bounding box center [337, 184] width 675 height 368
click at [131, 129] on span "G03 - Gastos en general" at bounding box center [114, 130] width 43 height 6
type input "G03"
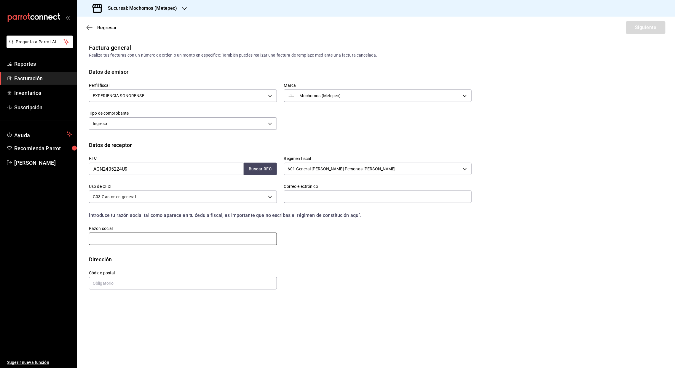
click at [115, 238] on input "text" at bounding box center [183, 239] width 188 height 12
paste input "AMASSGLOBALNETWORKMEXICO"
click at [108, 238] on input "AMASSGLOBALNETWORKMEXICO" at bounding box center [183, 239] width 188 height 12
click at [108, 238] on input "AMASS GLOBAL NETWORKMEXICO" at bounding box center [183, 239] width 188 height 12
click at [145, 238] on input "AMASS GLOBAL NETWORKMEXICO" at bounding box center [183, 239] width 188 height 12
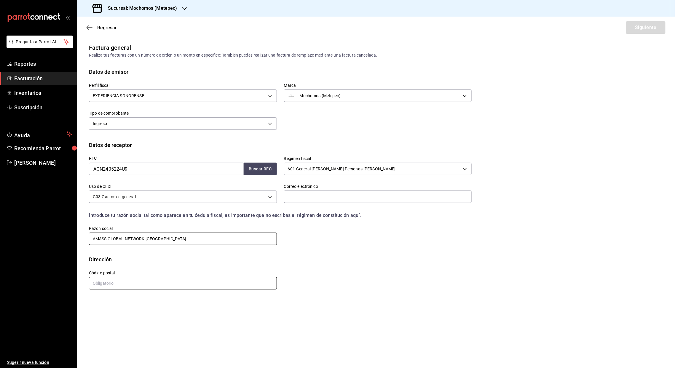
type input "AMASS GLOBAL NETWORK [GEOGRAPHIC_DATA]"
click at [103, 283] on input "text" at bounding box center [183, 283] width 188 height 12
type input "03810"
click at [305, 201] on input "text" at bounding box center [378, 197] width 188 height 12
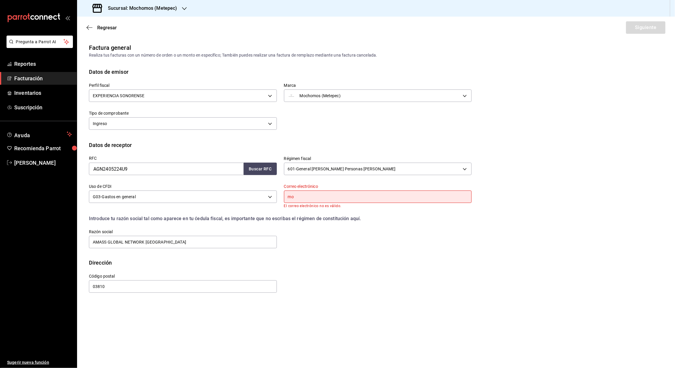
type input "[EMAIL_ADDRESS][DOMAIN_NAME]"
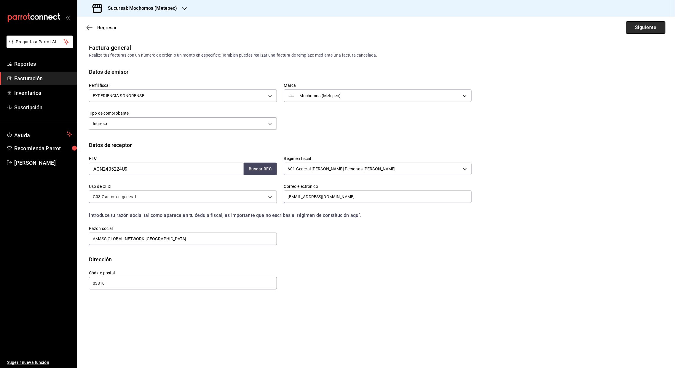
click at [561, 27] on button "Siguiente" at bounding box center [645, 27] width 39 height 12
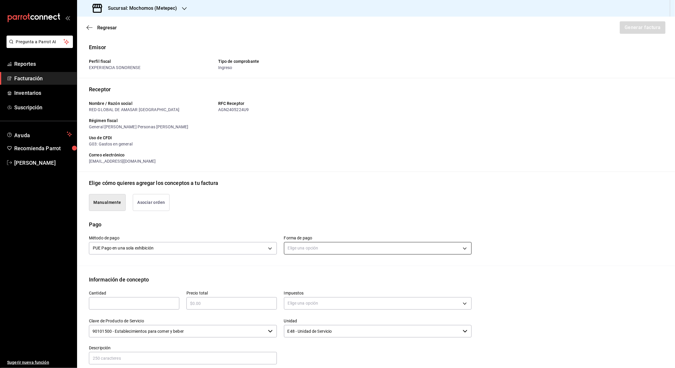
click at [461, 248] on body "Pregunta a Parrot AI Reportes Facturación Inventarios Suscripción Ayuda Recomie…" at bounding box center [337, 184] width 675 height 368
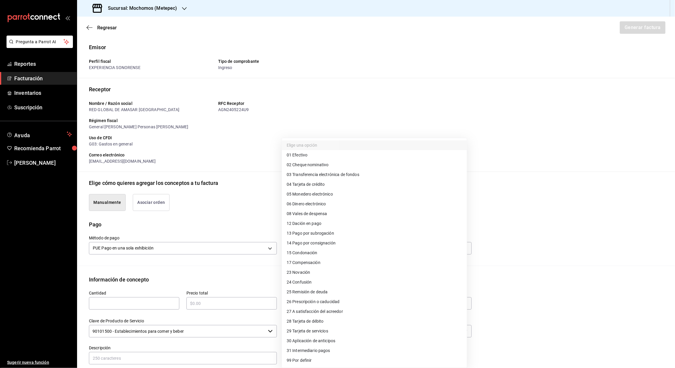
click at [316, 182] on span "04 Tarjeta de crédito" at bounding box center [306, 184] width 38 height 6
type input "04"
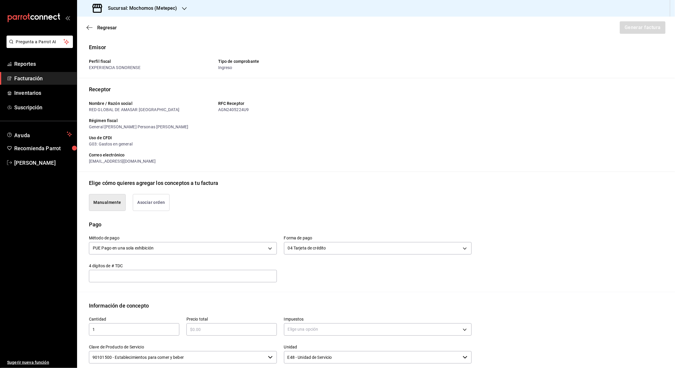
click at [124, 330] on input "1" at bounding box center [134, 329] width 90 height 7
type input "1"
click at [216, 328] on input "text" at bounding box center [231, 329] width 90 height 7
type input "$2233"
click at [462, 329] on body "Pregunta a Parrot AI Reportes Facturación Inventarios Suscripción Ayuda Recomie…" at bounding box center [337, 184] width 675 height 368
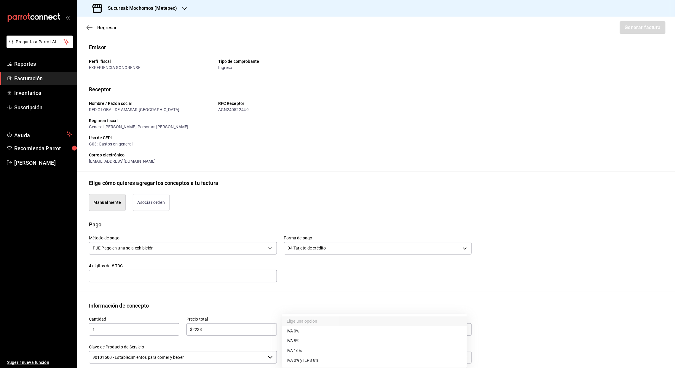
click at [300, 349] on span "IVA 16%" at bounding box center [294, 351] width 15 height 6
type input "IVA_16"
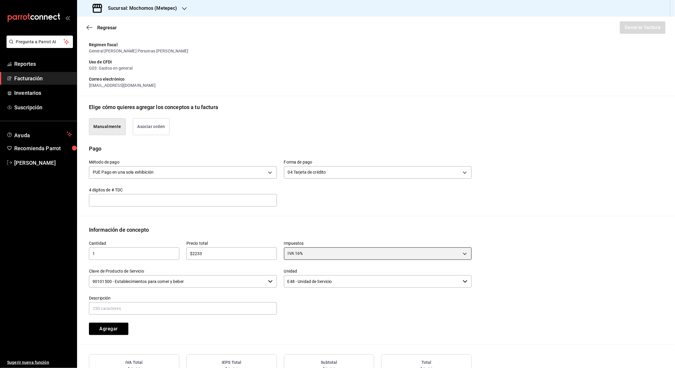
scroll to position [122, 0]
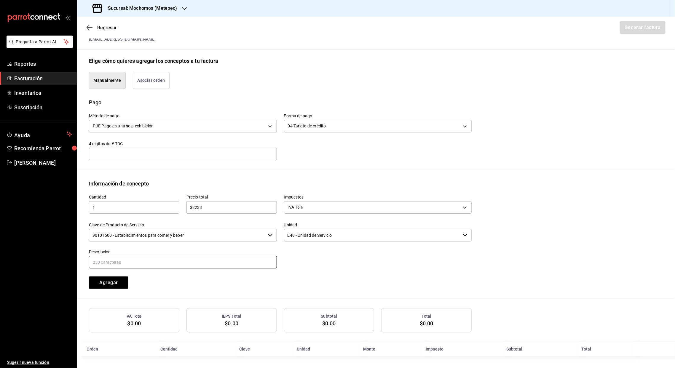
click at [127, 261] on input "text" at bounding box center [183, 262] width 188 height 12
click at [141, 262] on input "Referencia: Ticket 299525 Mesa 83 Fecha de consumo [DATE]" at bounding box center [183, 262] width 188 height 12
click at [163, 262] on input "Referencia: Ticket 290725-P- Mesa 83 Fecha de consumo [DATE]" at bounding box center [183, 262] width 188 height 12
click at [146, 259] on input "Referencia: Ticket 290725-P- Mesa 83 Fecha de consumo [DATE]" at bounding box center [183, 262] width 188 height 12
click at [174, 261] on input "Referencia: Ticket 290725-P-0027 Mesa 83 Fecha de consumo [DATE]" at bounding box center [183, 262] width 188 height 12
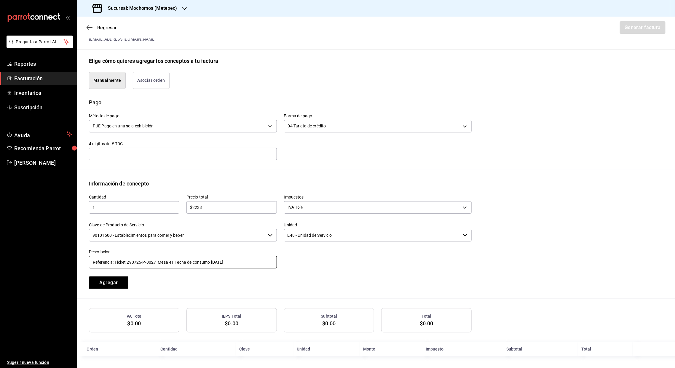
click at [222, 261] on input "Referencia: Ticket 290725-P-0027 Mesa 41 Fecha de consumo [DATE]" at bounding box center [183, 262] width 188 height 12
type input "Referencia: Ticket 290725-P-0027 Mesa 41 Fecha de consumo [DATE]"
click at [113, 282] on button "Agregar" at bounding box center [108, 283] width 39 height 12
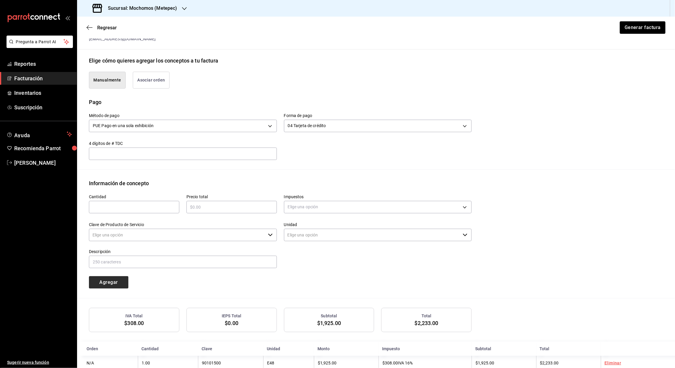
type input "90101500 - Establecimientos para comer y beber"
type input "E48 - Unidad de Servicio"
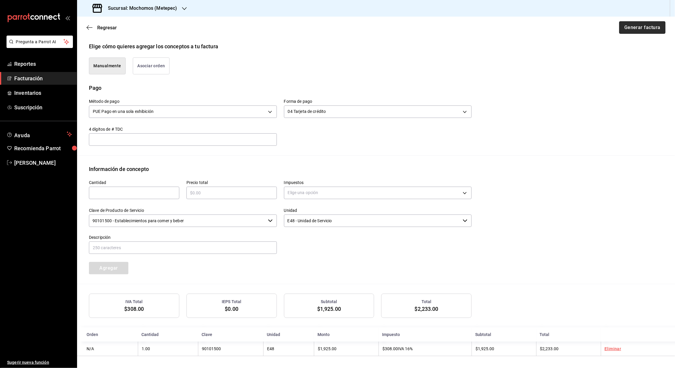
click at [561, 30] on button "Generar factura" at bounding box center [642, 27] width 46 height 12
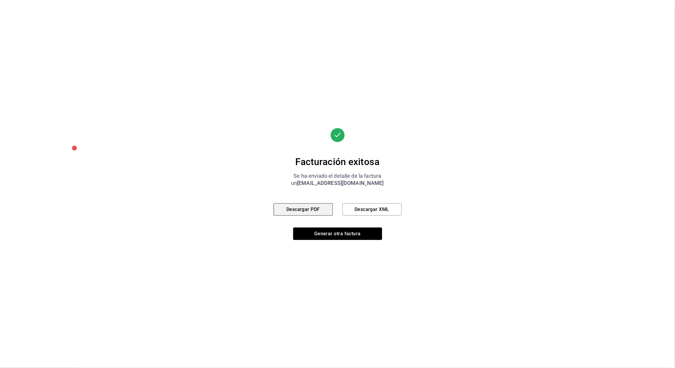
click at [317, 210] on button "Descargar PDF" at bounding box center [303, 209] width 59 height 12
click at [383, 208] on button "Descargar XML" at bounding box center [371, 209] width 59 height 12
click at [337, 235] on button "Generar otra factura" at bounding box center [337, 234] width 89 height 12
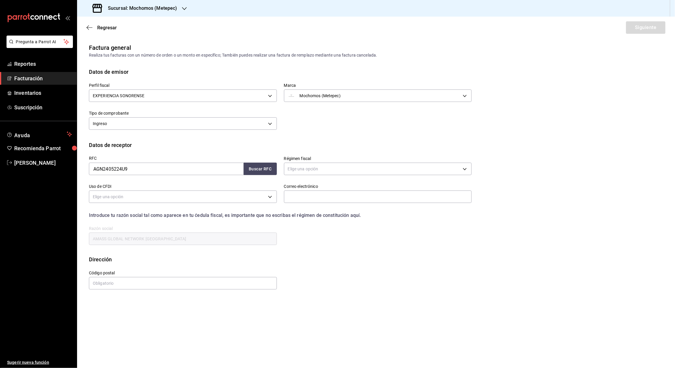
scroll to position [0, 0]
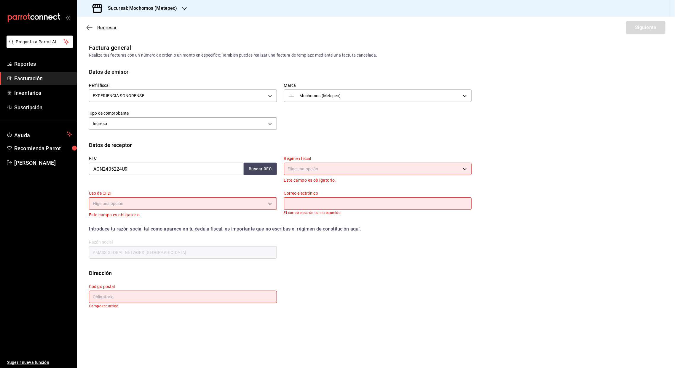
click at [88, 28] on icon "button" at bounding box center [90, 27] width 6 height 5
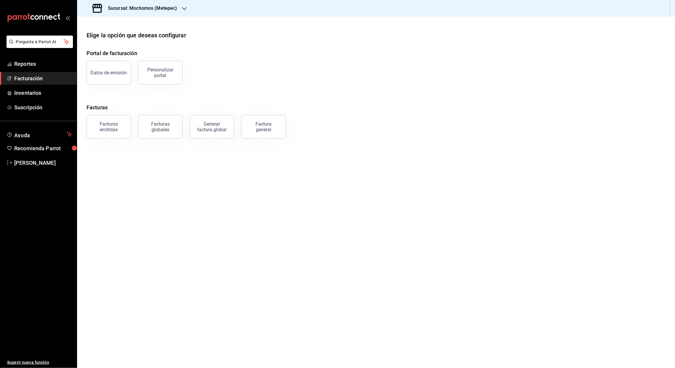
click at [184, 8] on icon "button" at bounding box center [184, 8] width 5 height 5
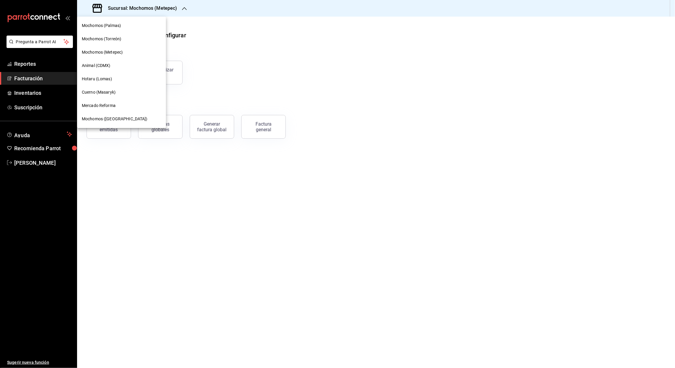
click at [102, 90] on span "Cuerno (Masaryk)" at bounding box center [99, 92] width 34 height 6
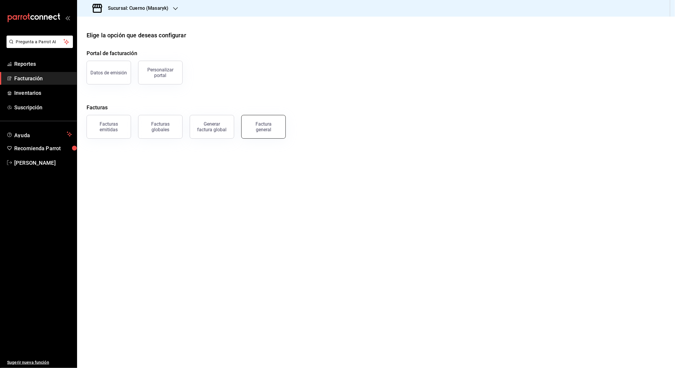
click at [259, 130] on div "Factura general" at bounding box center [264, 126] width 30 height 11
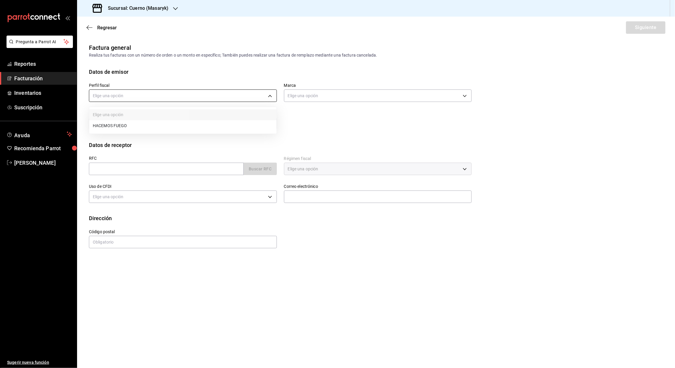
click at [272, 98] on body "Pregunta a Parrot AI Reportes Facturación Inventarios Suscripción Ayuda Recomie…" at bounding box center [337, 184] width 675 height 368
click at [111, 123] on li "HACEMOS FUEGO" at bounding box center [182, 125] width 187 height 11
type input "f293cc27-dcec-4393-86ee-548091464333"
type input "4ea0d660-02b3-4785-bb88-48b5ef6e196c"
click at [106, 170] on input "text" at bounding box center [166, 169] width 155 height 12
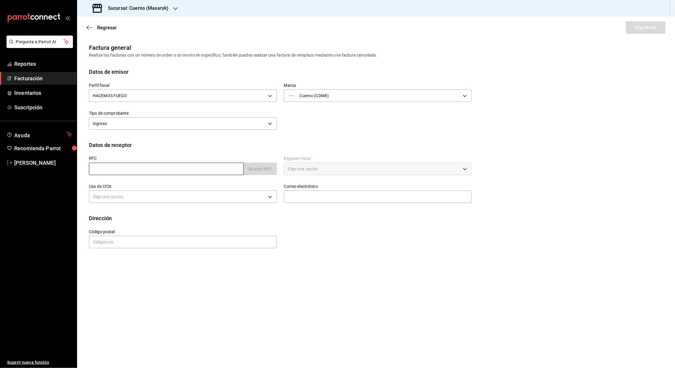
click at [99, 168] on input "text" at bounding box center [166, 169] width 155 height 12
paste input "GYR880101TL1"
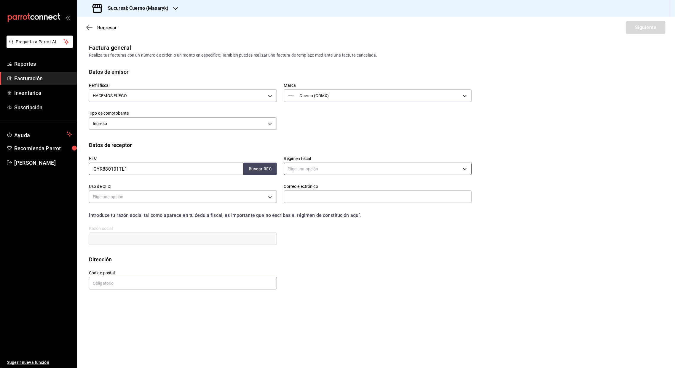
type input "GYR880101TL1"
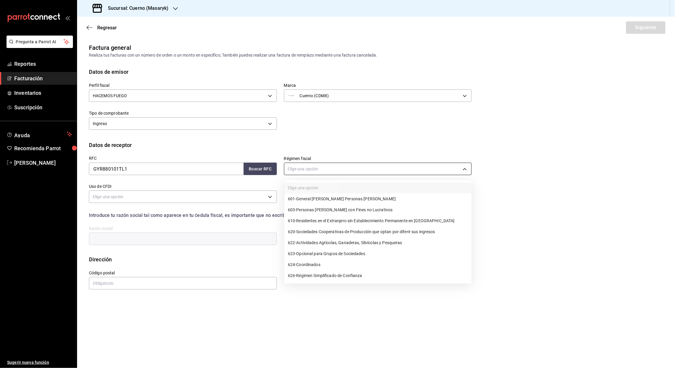
click at [465, 173] on body "Pregunta a Parrot AI Reportes Facturación Inventarios Suscripción Ayuda Recomie…" at bounding box center [337, 184] width 675 height 368
click at [325, 197] on span "601 - General [PERSON_NAME] Personas [PERSON_NAME]" at bounding box center [342, 199] width 108 height 6
type input "601"
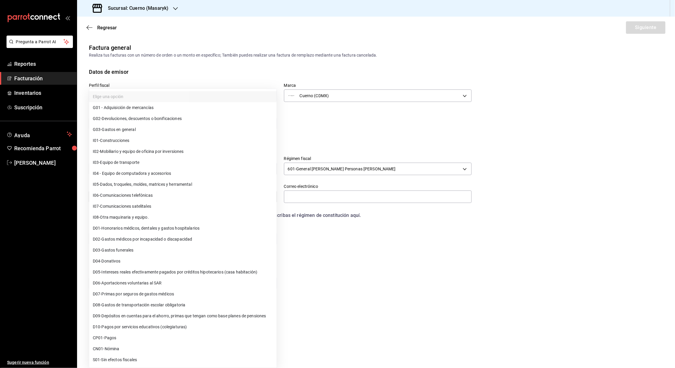
click at [118, 194] on body "Pregunta a Parrot AI Reportes Facturación Inventarios Suscripción Ayuda Recomie…" at bounding box center [337, 184] width 675 height 368
click at [124, 130] on span "G03 - Gastos en general" at bounding box center [114, 130] width 43 height 6
type input "G03"
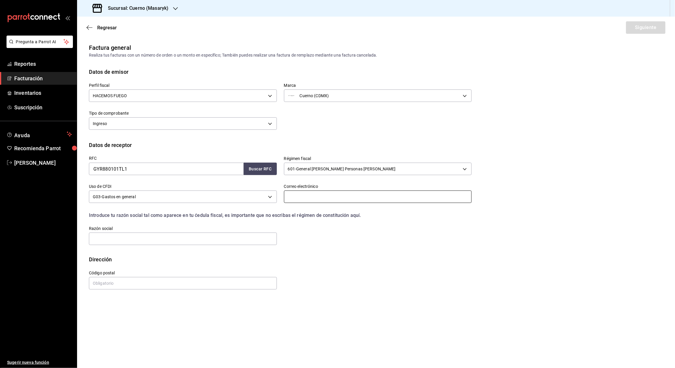
click at [309, 199] on input "text" at bounding box center [378, 197] width 188 height 12
paste input "[PERSON_NAME][EMAIL_ADDRESS][DOMAIN_NAME]"
type input "[PERSON_NAME][EMAIL_ADDRESS][DOMAIN_NAME]"
click at [111, 239] on input "text" at bounding box center [183, 239] width 188 height 12
paste input "[PERSON_NAME], [PERSON_NAME], [PERSON_NAME]"
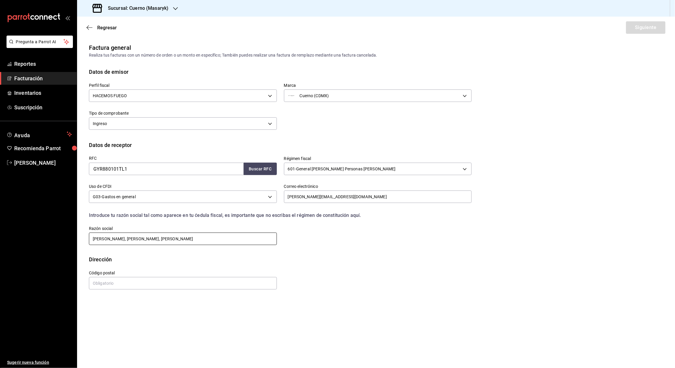
type input "[PERSON_NAME], [PERSON_NAME], [PERSON_NAME]"
click at [113, 282] on input "text" at bounding box center [183, 283] width 188 height 12
type input "06500"
click at [561, 26] on button "Siguiente" at bounding box center [645, 27] width 39 height 12
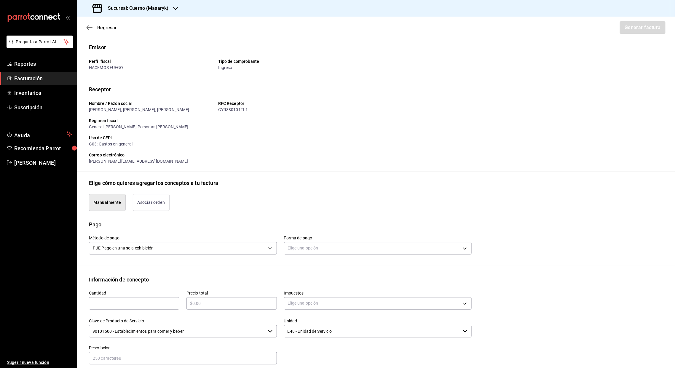
click at [278, 254] on div "Forma de pago Elige una opción" at bounding box center [374, 243] width 195 height 28
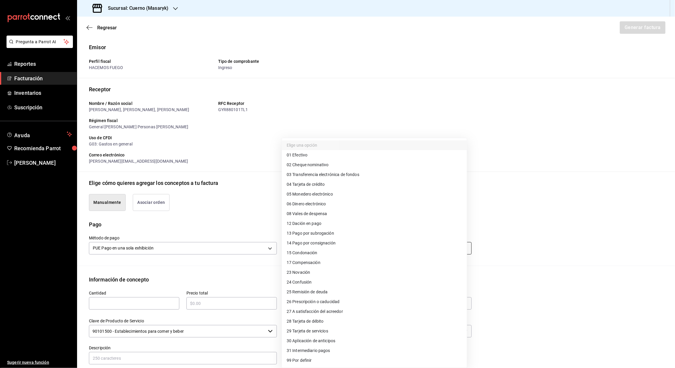
click at [461, 250] on body "Pregunta a Parrot AI Reportes Facturación Inventarios Suscripción Ayuda Recomie…" at bounding box center [337, 184] width 675 height 368
click at [307, 183] on span "04 Tarjeta de crédito" at bounding box center [306, 184] width 38 height 6
type input "04"
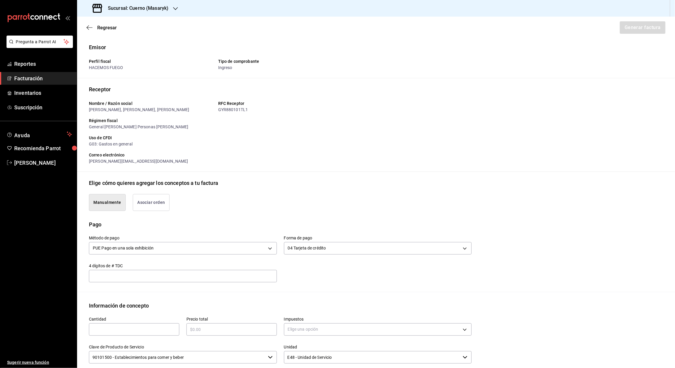
click at [130, 326] on input "text" at bounding box center [134, 329] width 90 height 7
type input "1"
click at [218, 332] on input "text" at bounding box center [231, 329] width 90 height 7
type input "$8192"
click at [315, 330] on body "Pregunta a Parrot AI Reportes Facturación Inventarios Suscripción Ayuda Recomie…" at bounding box center [337, 184] width 675 height 368
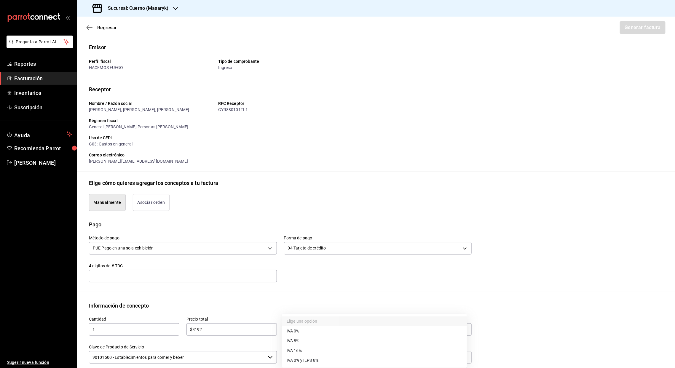
click at [297, 352] on span "IVA 16%" at bounding box center [294, 351] width 15 height 6
type input "IVA_16"
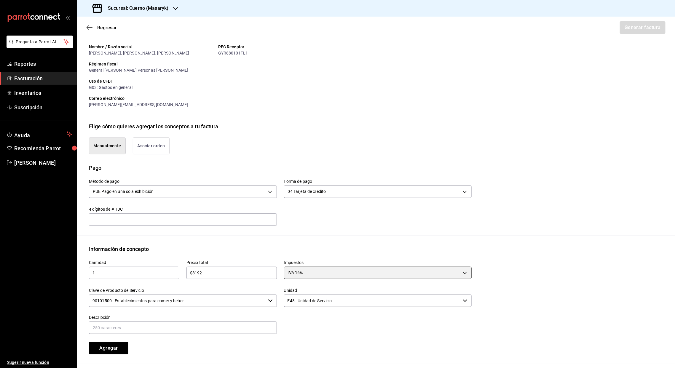
scroll to position [63, 0]
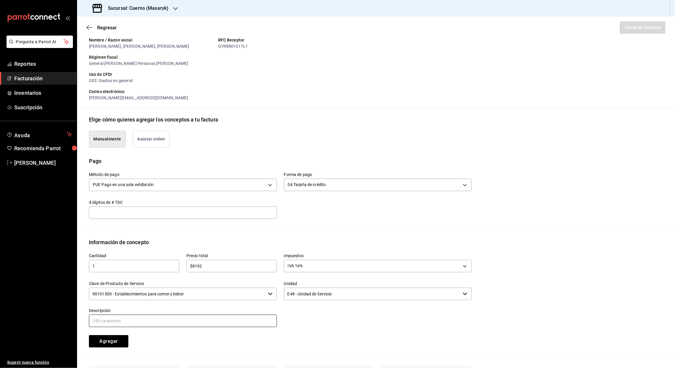
click at [144, 319] on input "text" at bounding box center [183, 321] width 188 height 12
click at [141, 320] on input "Referencia: Ticket 299525 Mesa 83 Fecha de consumo [DATE]" at bounding box center [183, 321] width 188 height 12
click at [173, 320] on input "Referencia: Ticket 300725-P-0001 Mesa 83 Fecha de consumo [DATE]" at bounding box center [183, 321] width 188 height 12
click at [235, 322] on input "Referencia: Ticket 300725-P-0001 Mesa 43 Fecha de consumo [DATE]" at bounding box center [183, 321] width 188 height 12
type input "Referencia: Ticket 300725-P-0001 Mesa 43 Fecha de consumo [DATE]"
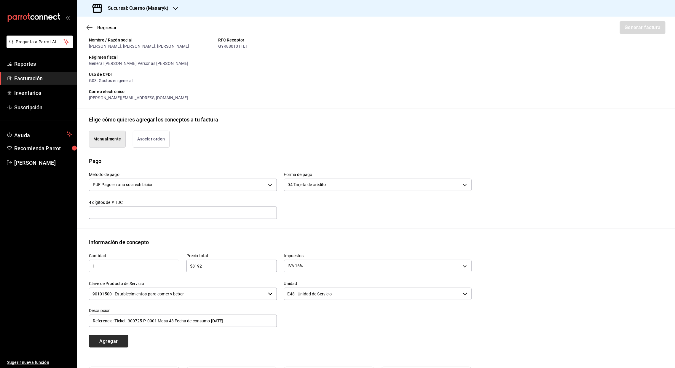
click at [116, 343] on button "Agregar" at bounding box center [108, 341] width 39 height 12
click at [561, 28] on button "Generar factura" at bounding box center [642, 27] width 46 height 12
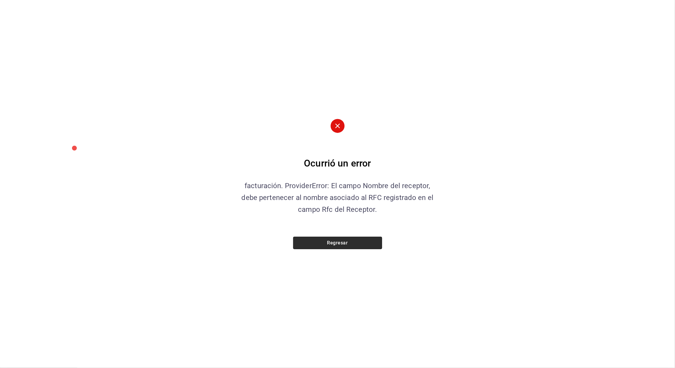
click at [337, 245] on button "Regresar" at bounding box center [337, 243] width 89 height 12
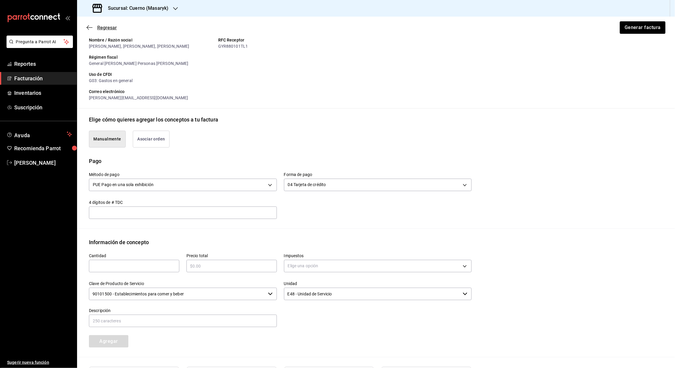
click at [88, 28] on icon "button" at bounding box center [90, 27] width 6 height 0
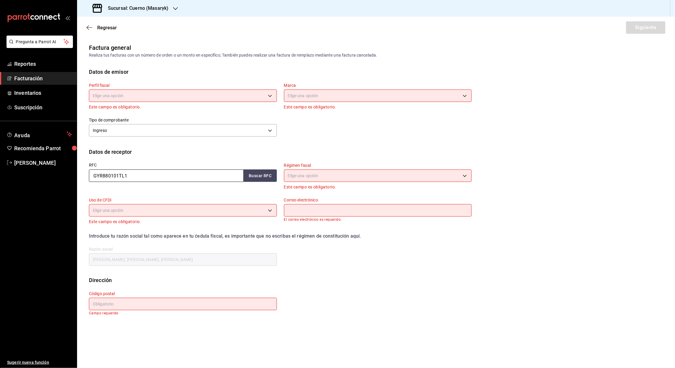
click at [93, 176] on input "GYR880101TL1" at bounding box center [166, 176] width 155 height 12
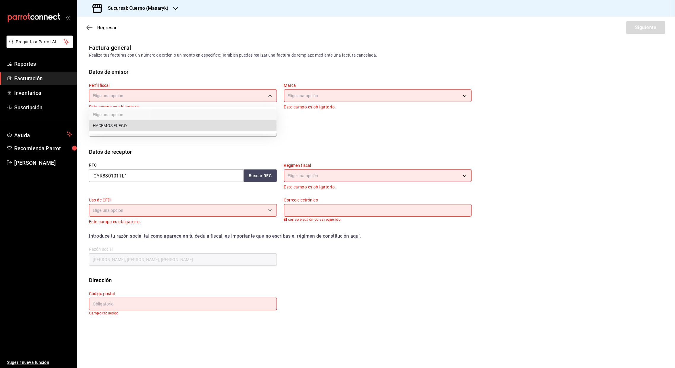
click at [271, 94] on body "Pregunta a Parrot AI Reportes Facturación Inventarios Suscripción Ayuda Recomie…" at bounding box center [337, 184] width 675 height 368
click at [129, 124] on li "HACEMOS FUEGO" at bounding box center [182, 125] width 187 height 11
type input "f293cc27-dcec-4393-86ee-548091464333"
type input "4ea0d660-02b3-4785-bb88-48b5ef6e196c"
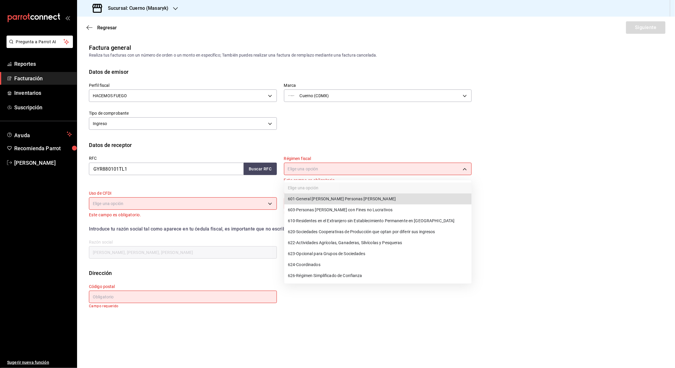
click at [467, 167] on body "Pregunta a Parrot AI Reportes Facturación Inventarios Suscripción Ayuda Recomie…" at bounding box center [337, 184] width 675 height 368
click at [345, 199] on span "601 - General [PERSON_NAME] Personas [PERSON_NAME]" at bounding box center [342, 199] width 108 height 6
type input "601"
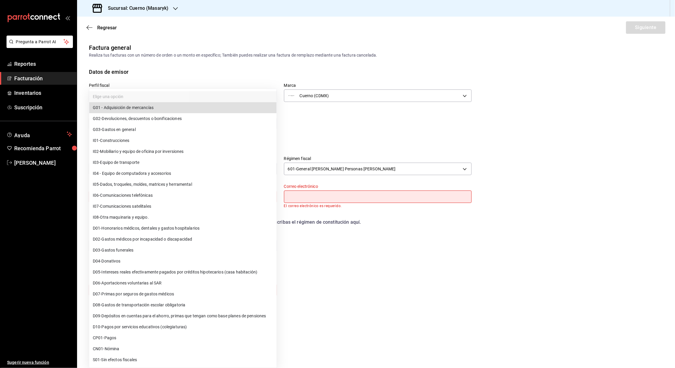
click at [269, 197] on body "Pregunta a Parrot AI Reportes Facturación Inventarios Suscripción Ayuda Recomie…" at bounding box center [337, 184] width 675 height 368
click at [131, 129] on span "G03 - Gastos en general" at bounding box center [114, 130] width 43 height 6
type input "G03"
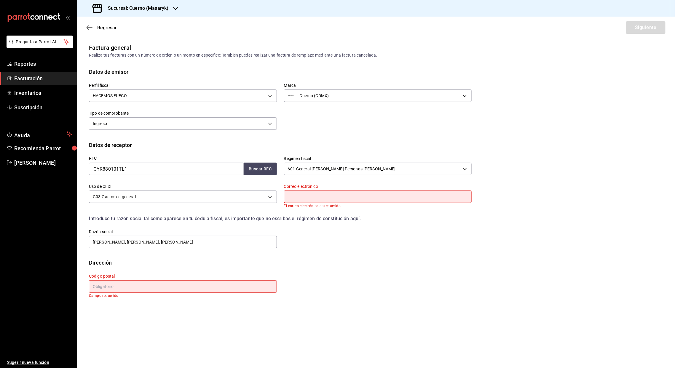
click at [290, 195] on input "text" at bounding box center [378, 197] width 188 height 12
click at [313, 195] on input "text" at bounding box center [378, 197] width 188 height 12
type input "J"
click at [120, 260] on div "Dirección" at bounding box center [376, 263] width 574 height 8
click at [93, 243] on input "[PERSON_NAME], [PERSON_NAME], [PERSON_NAME]" at bounding box center [183, 242] width 188 height 12
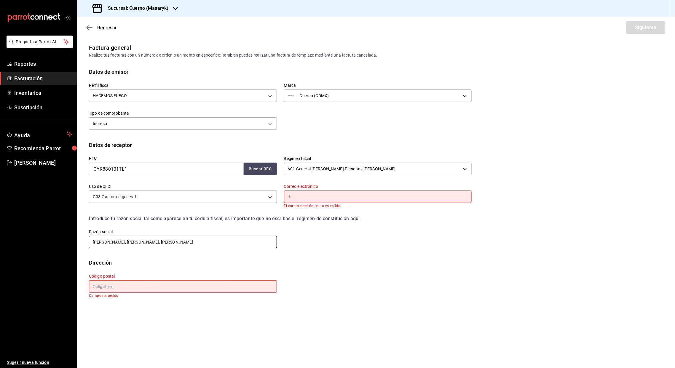
click at [108, 242] on input "[PERSON_NAME], [PERSON_NAME], [PERSON_NAME]" at bounding box center [183, 242] width 188 height 12
click at [141, 243] on input "[PERSON_NAME],[PERSON_NAME], [PERSON_NAME]" at bounding box center [183, 242] width 188 height 12
type input "[PERSON_NAME],[PERSON_NAME], [PERSON_NAME]"
click at [106, 290] on input "text" at bounding box center [183, 286] width 188 height 12
type input "06500"
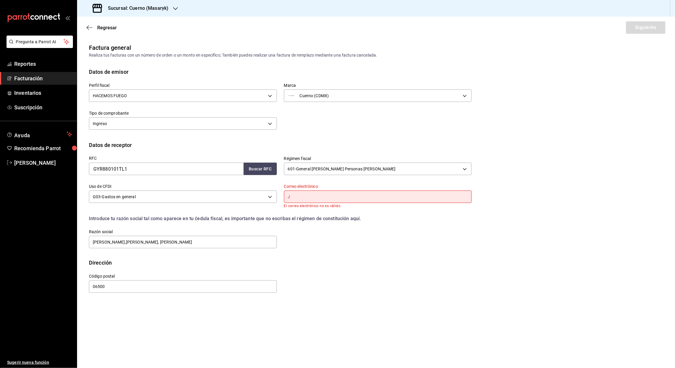
click at [296, 196] on input "J" at bounding box center [378, 197] width 188 height 12
type input "[PERSON_NAME][EMAIL_ADDRESS][DOMAIN_NAME]"
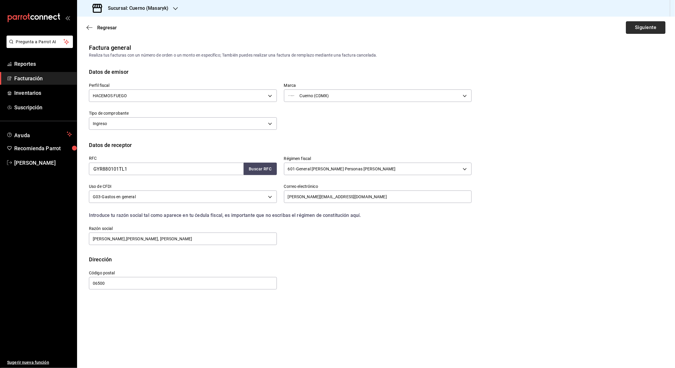
click at [561, 30] on button "Siguiente" at bounding box center [645, 27] width 39 height 12
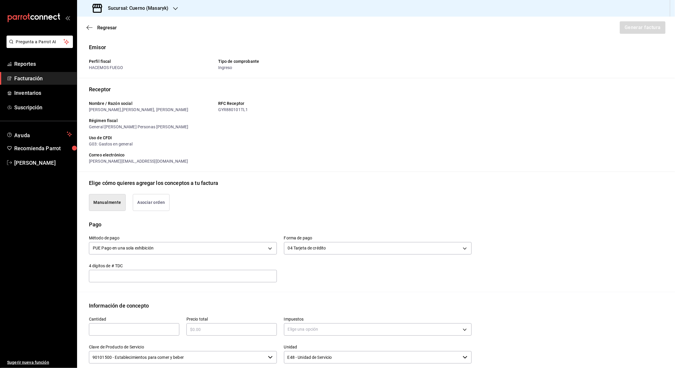
click at [129, 332] on input "text" at bounding box center [134, 329] width 90 height 7
type input "1"
click at [225, 331] on input "text" at bounding box center [231, 329] width 90 height 7
type input "$8192"
type input "IVA_16"
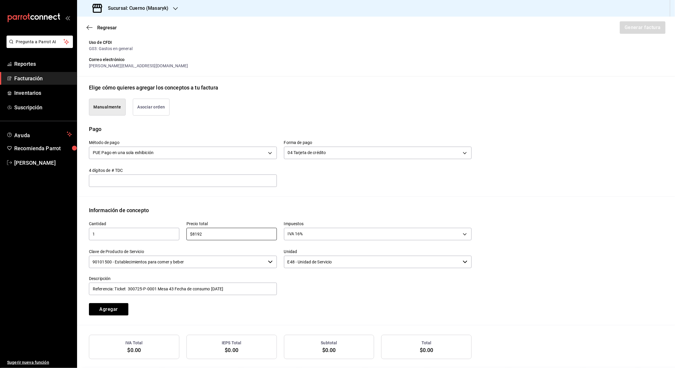
scroll to position [99, 0]
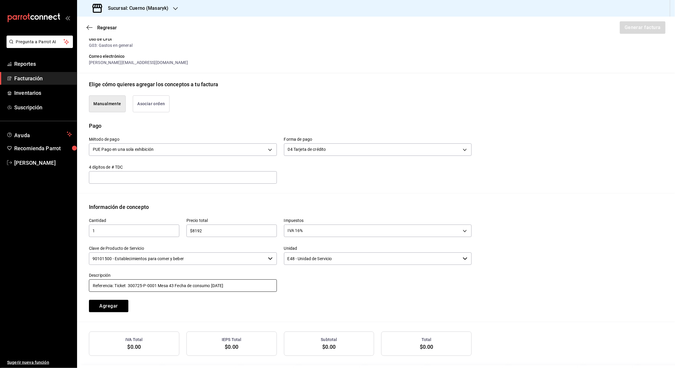
click at [107, 286] on input "Referencia: Ticket 300725-P-0001 Mesa 43 Fecha de consumo [DATE]" at bounding box center [183, 286] width 188 height 12
click at [133, 283] on input "Referencia: Ticket 300725-P-0001 Mesa 43 Fecha de consumo [DATE]" at bounding box center [183, 286] width 188 height 12
click at [174, 284] on input "Referencia: Ticket 290725-P-0001 Mesa 43 Fecha de consumo [DATE]" at bounding box center [183, 286] width 188 height 12
click at [216, 284] on input "Referencia: Ticket 290725-P-0001 Mesa 41 Fecha de consumo [DATE]" at bounding box center [183, 286] width 188 height 12
type input "Referencia: Ticket 290725-P-0001 Mesa 41 Fecha de consumo [DATE]"
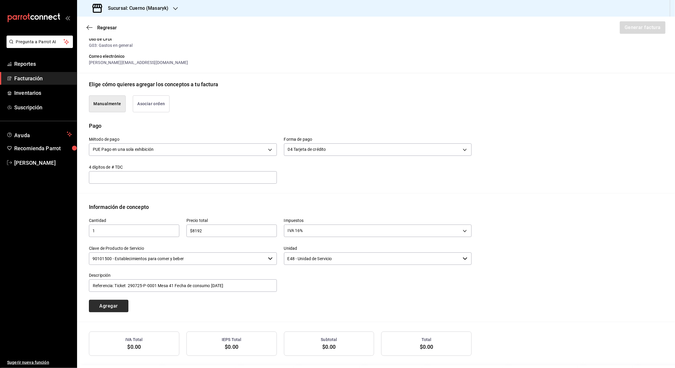
click at [109, 307] on button "Agregar" at bounding box center [108, 306] width 39 height 12
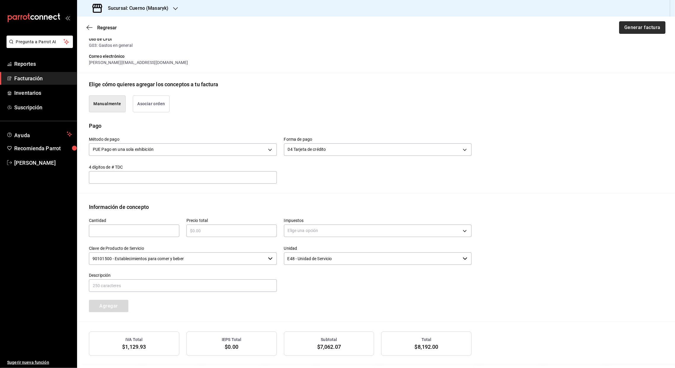
click at [561, 29] on button "Generar factura" at bounding box center [642, 27] width 46 height 12
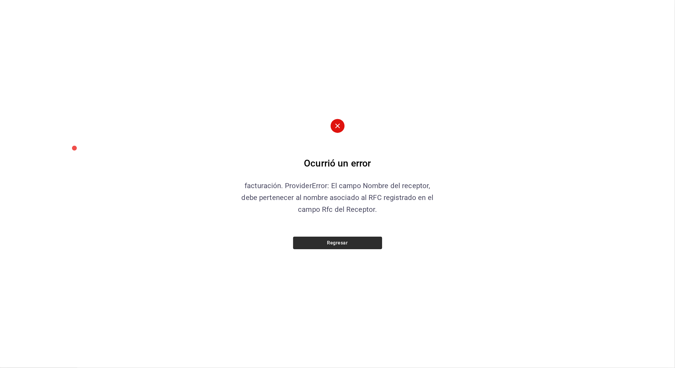
click at [338, 241] on button "Regresar" at bounding box center [337, 243] width 89 height 12
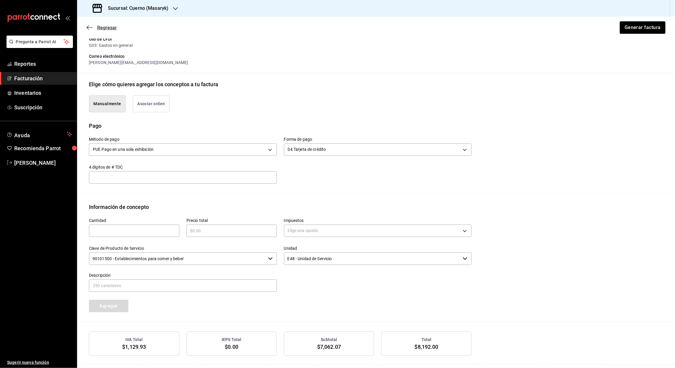
click at [87, 29] on icon "button" at bounding box center [90, 27] width 6 height 5
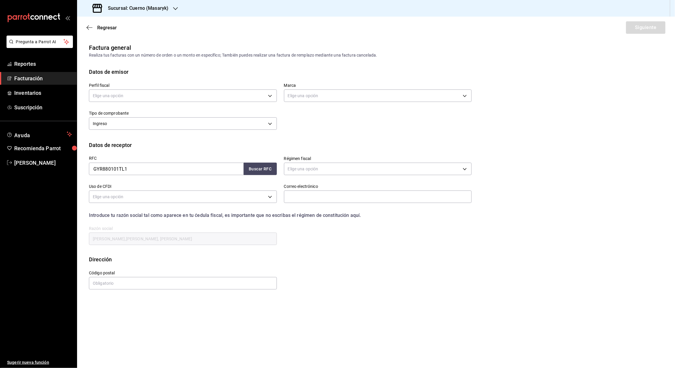
scroll to position [0, 0]
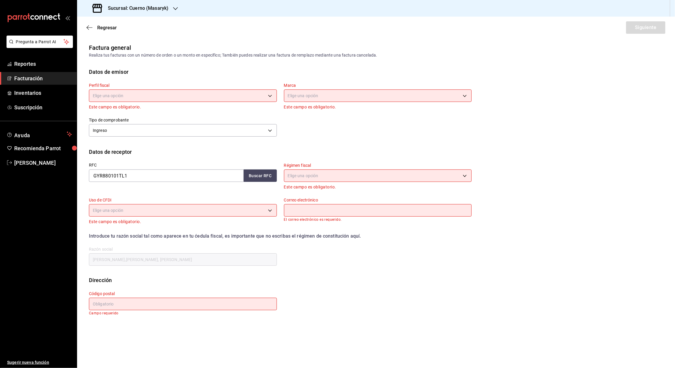
click at [87, 29] on icon "button" at bounding box center [90, 27] width 6 height 5
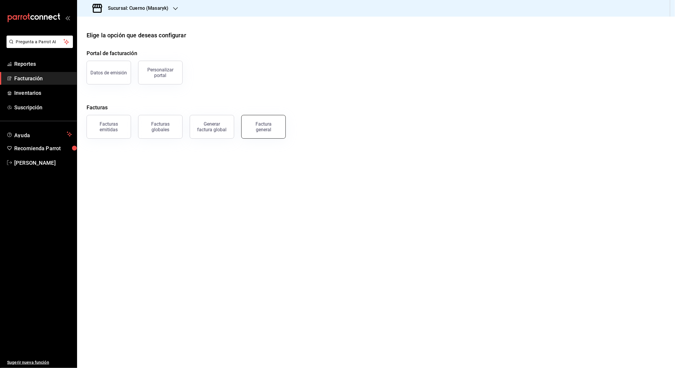
click at [272, 126] on div "Factura general" at bounding box center [264, 126] width 30 height 11
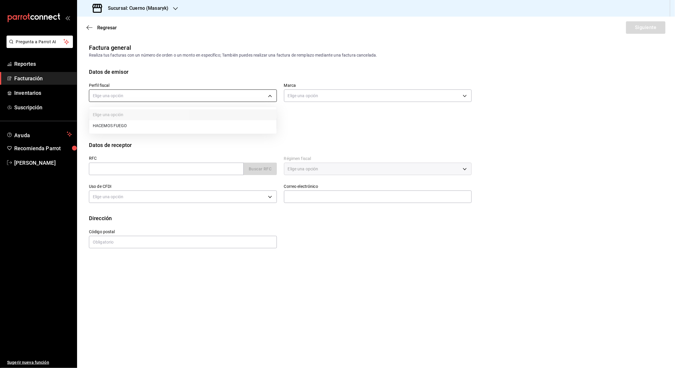
click at [272, 98] on body "Pregunta a Parrot AI Reportes Facturación Inventarios Suscripción Ayuda Recomie…" at bounding box center [337, 184] width 675 height 368
click at [131, 127] on li "HACEMOS FUEGO" at bounding box center [182, 125] width 187 height 11
type input "f293cc27-dcec-4393-86ee-548091464333"
type input "4ea0d660-02b3-4785-bb88-48b5ef6e196c"
click at [98, 166] on input "text" at bounding box center [166, 169] width 155 height 12
